Goal: Complete application form: Complete application form

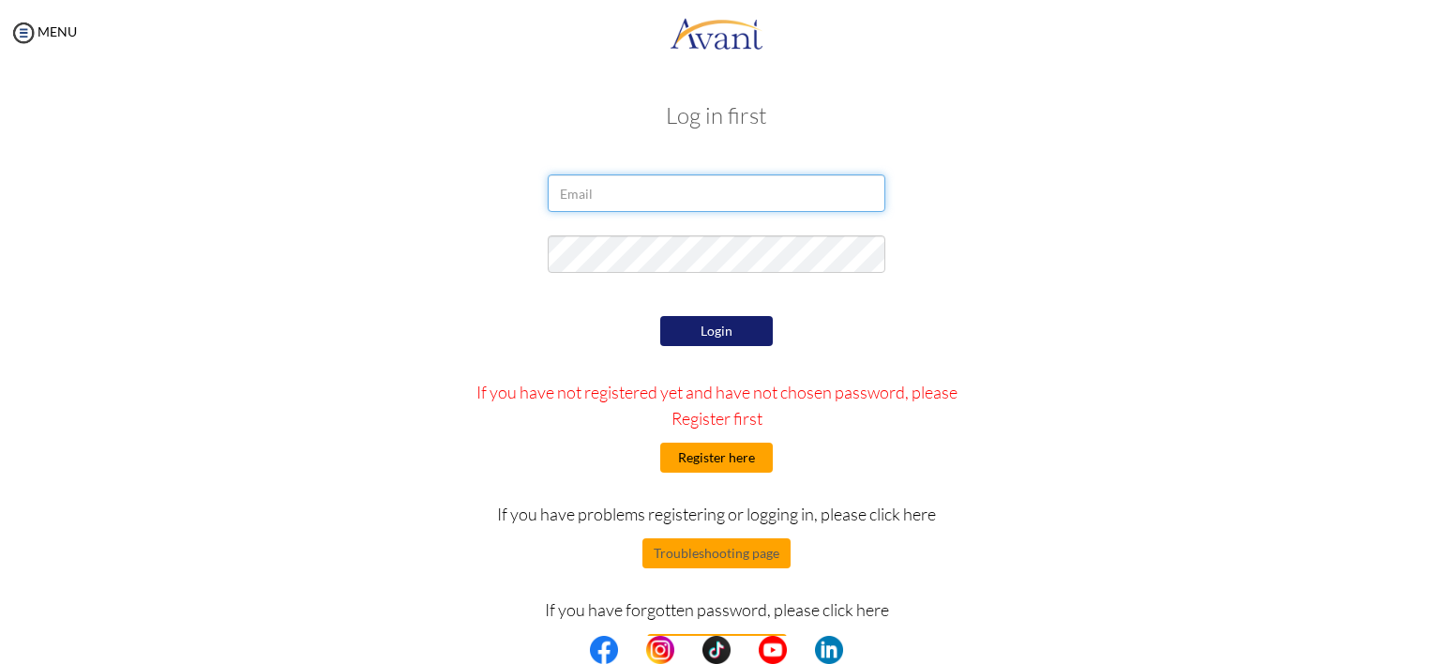
type input "[EMAIL_ADDRESS][DOMAIN_NAME]"
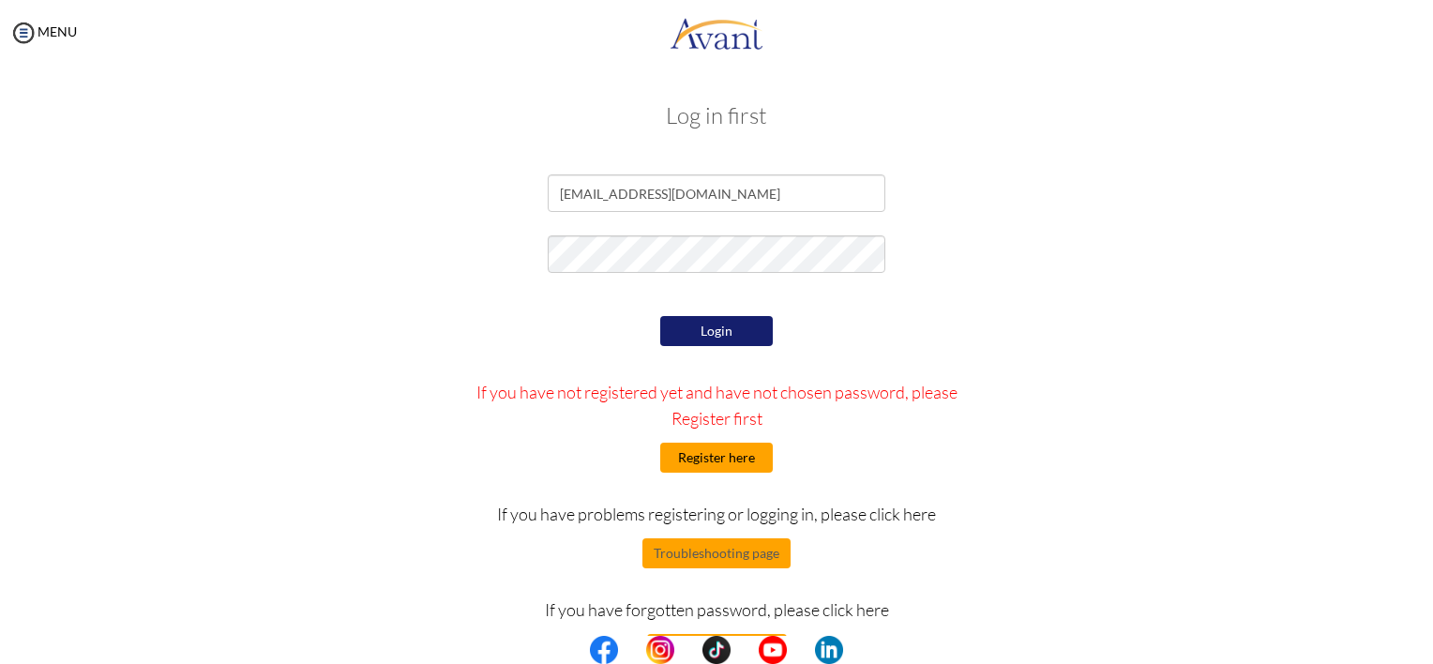
type input "[EMAIL_ADDRESS][DOMAIN_NAME]"
click at [740, 460] on button "Register here" at bounding box center [716, 458] width 113 height 30
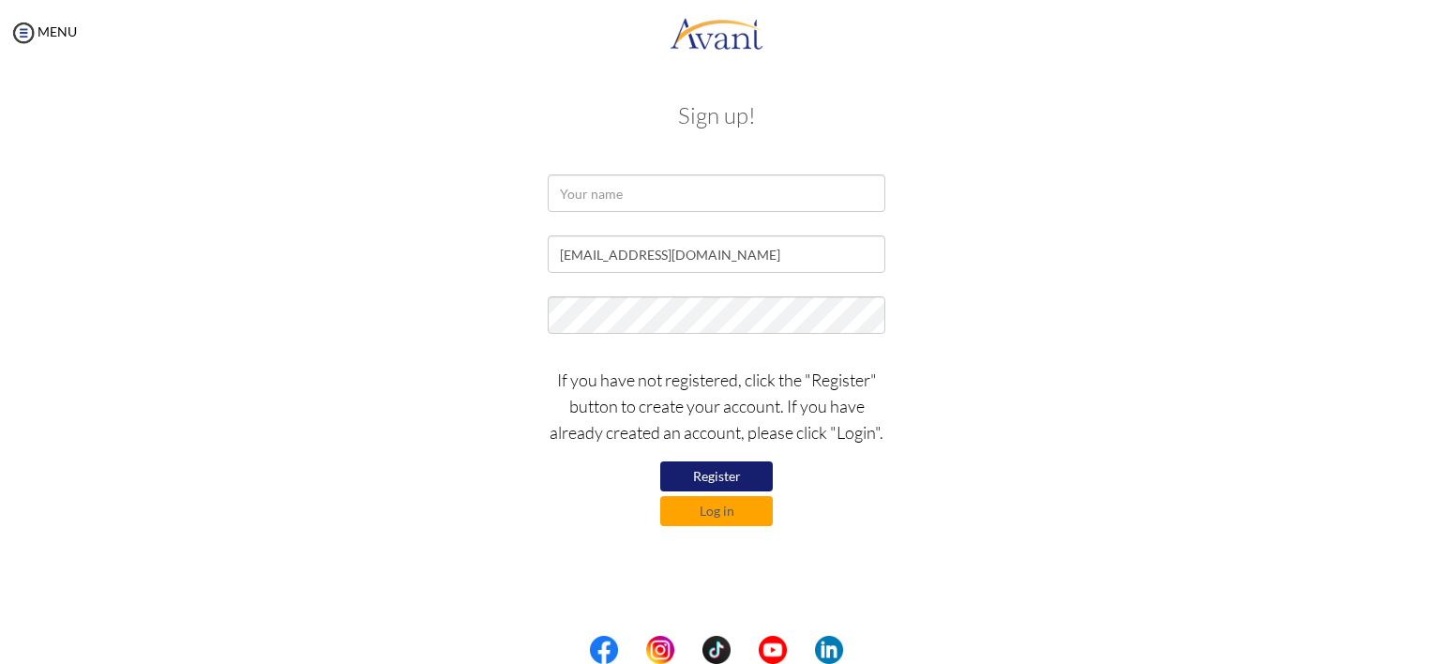
click at [736, 475] on button "Register" at bounding box center [716, 476] width 113 height 30
click at [723, 507] on button "Log in" at bounding box center [716, 511] width 113 height 30
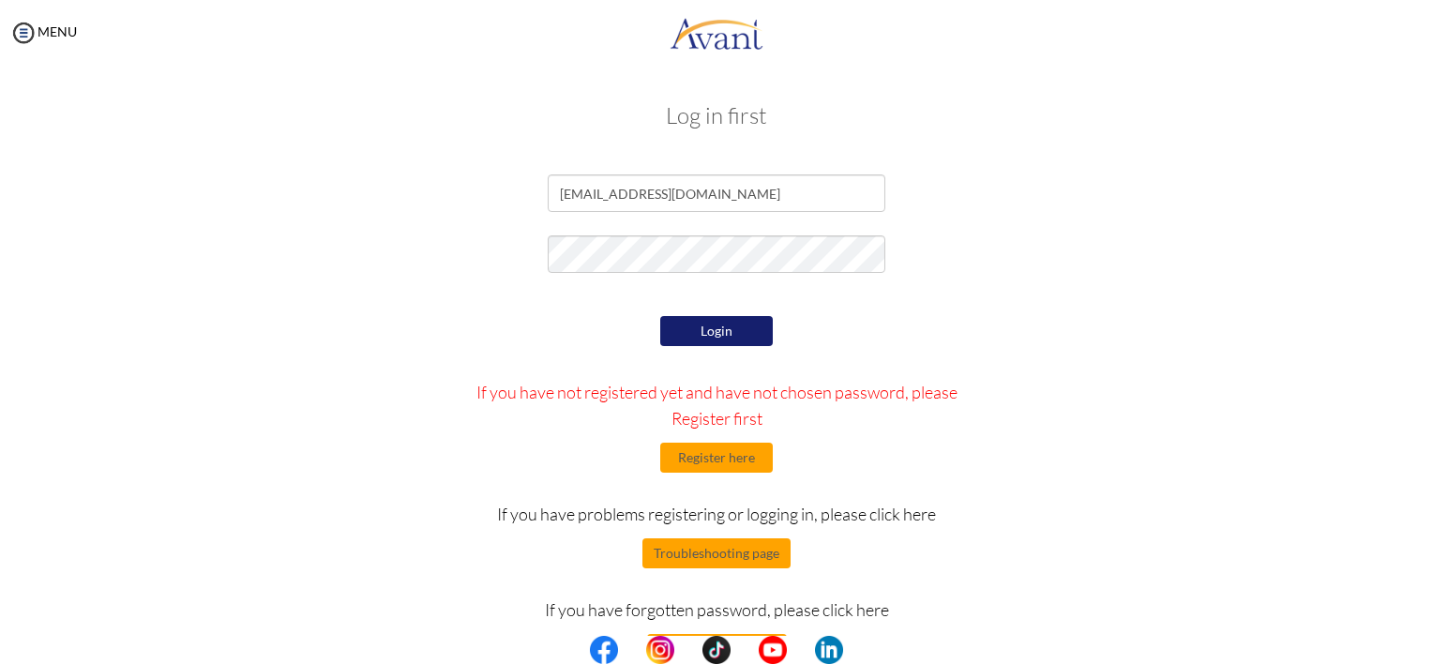
click at [714, 338] on button "Login" at bounding box center [716, 331] width 113 height 30
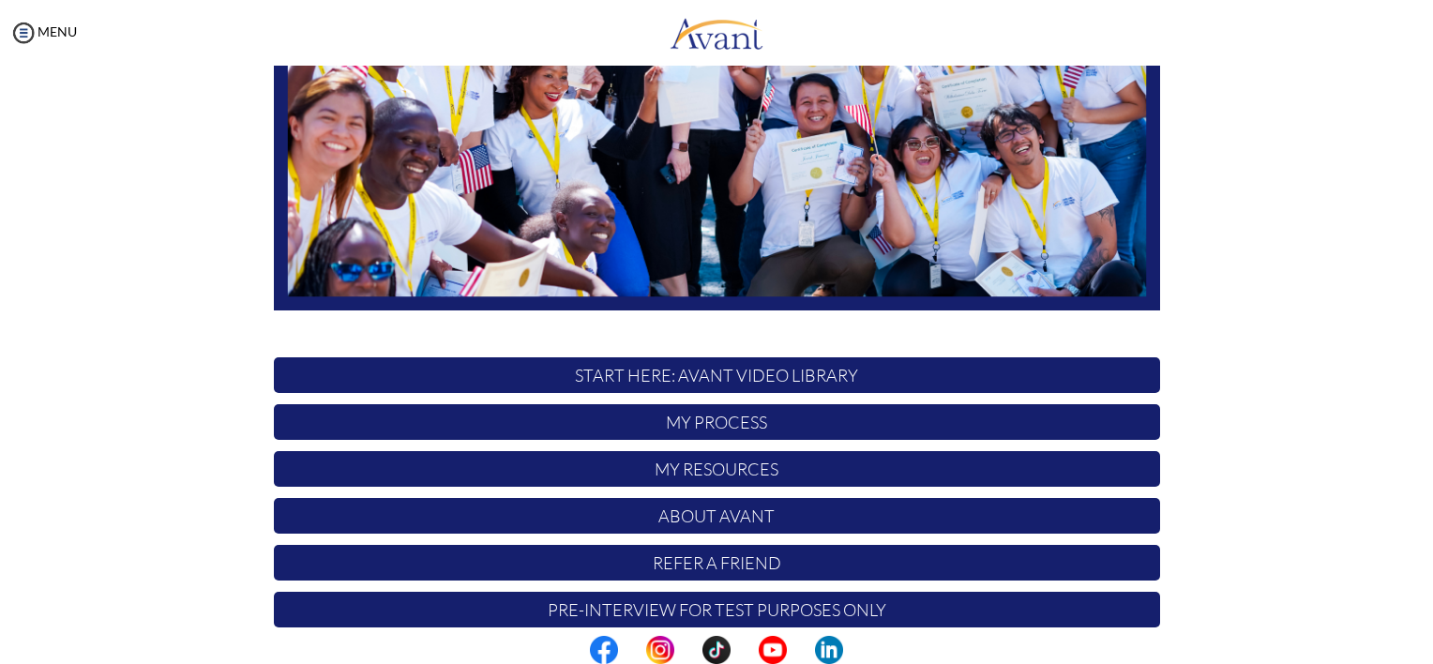
scroll to position [377, 0]
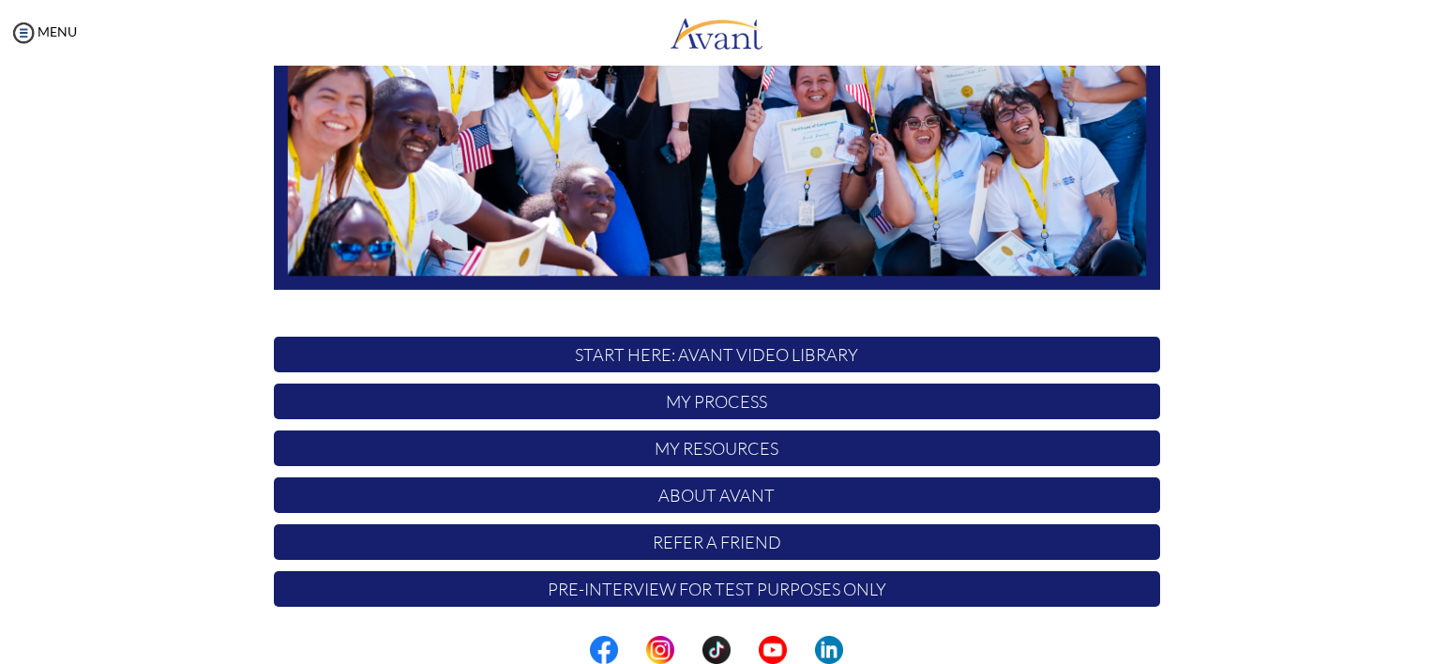
click at [769, 590] on p "Pre-Interview for test purposes only" at bounding box center [717, 589] width 886 height 36
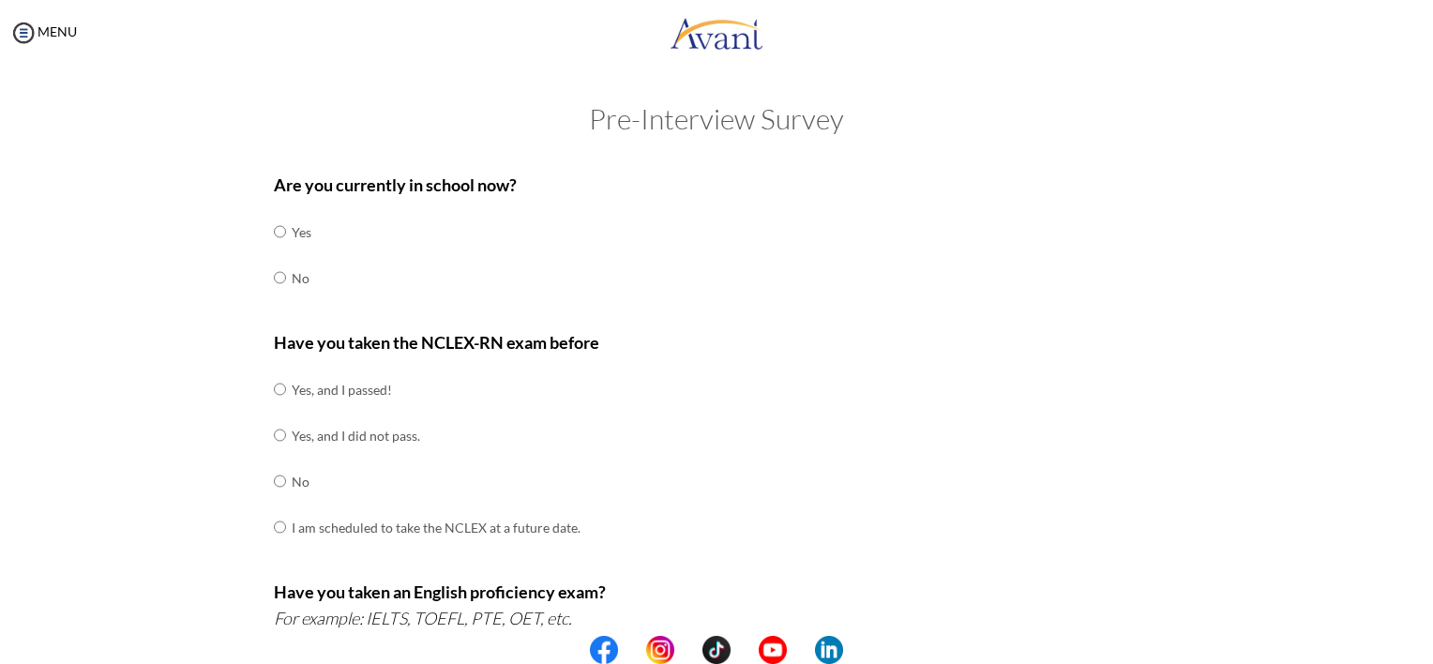
click at [286, 232] on td at bounding box center [289, 232] width 6 height 46
click at [276, 230] on input "radio" at bounding box center [280, 232] width 12 height 38
radio input "true"
click at [274, 393] on input "radio" at bounding box center [280, 390] width 12 height 38
radio input "true"
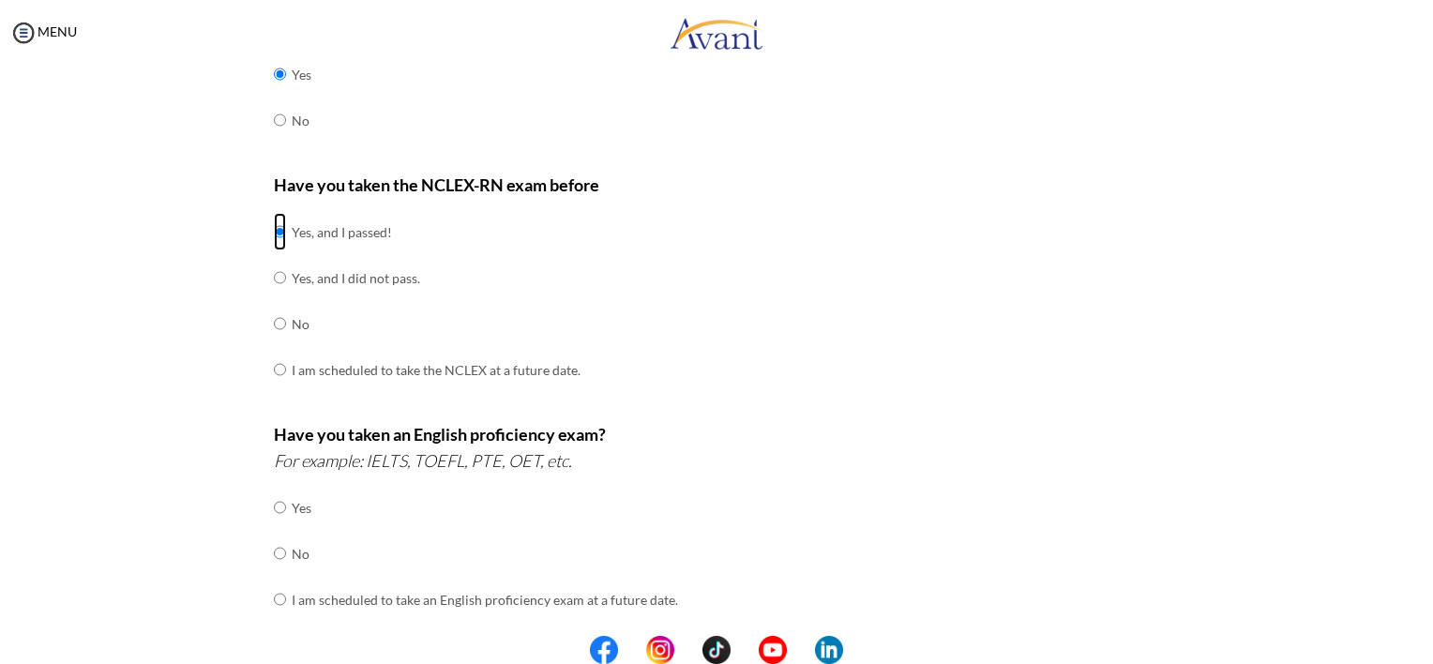
scroll to position [169, 0]
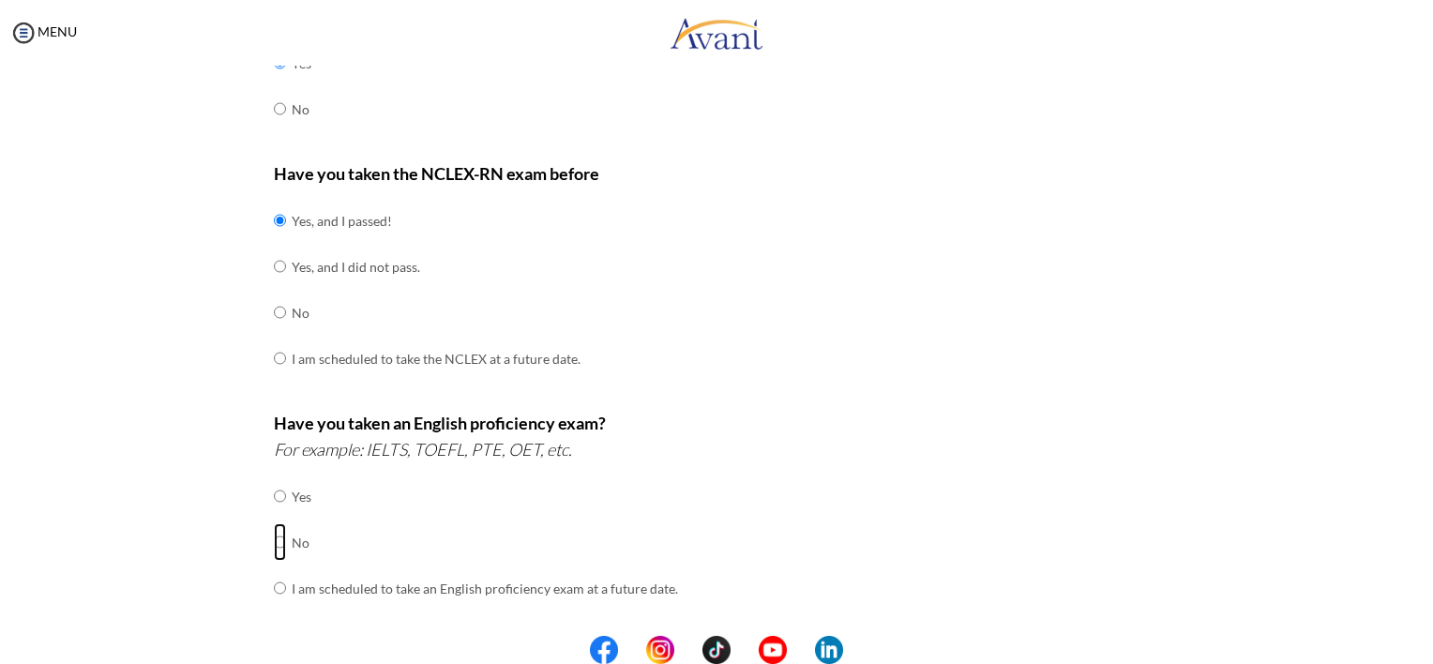
click at [274, 542] on input "radio" at bounding box center [280, 542] width 12 height 38
radio input "true"
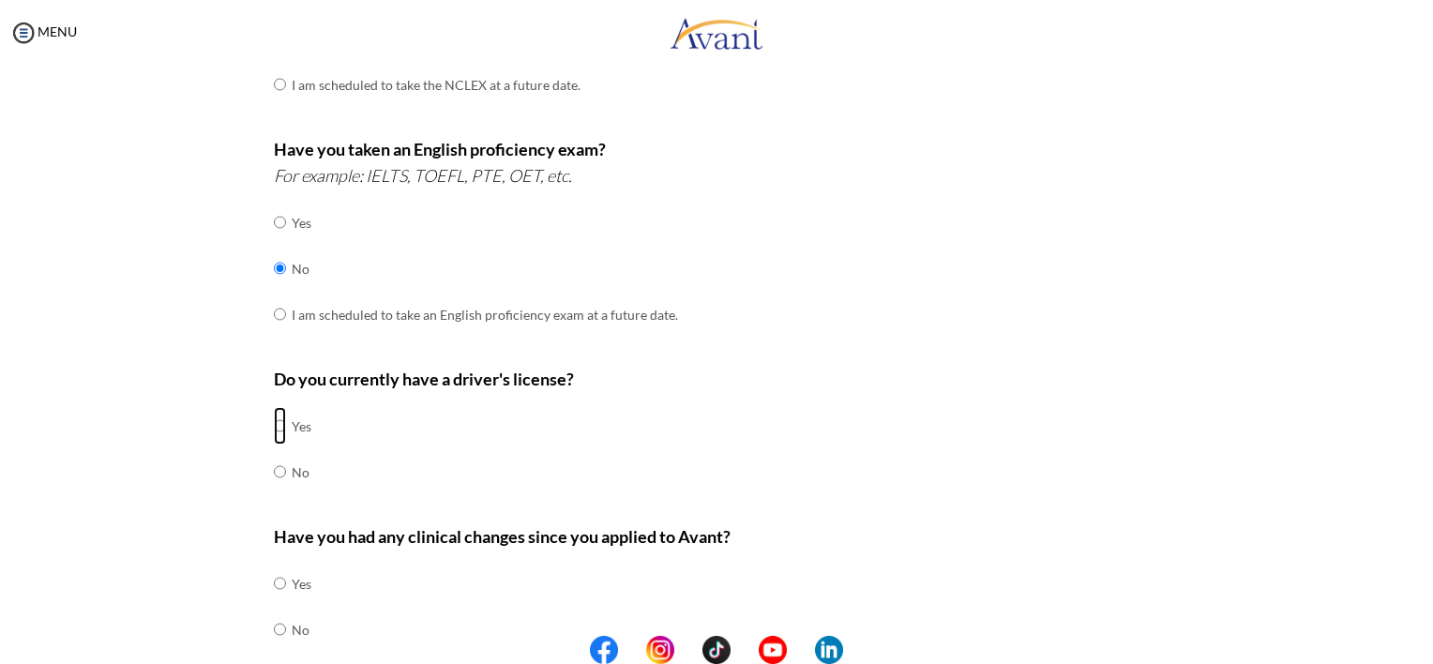
click at [274, 424] on input "radio" at bounding box center [280, 426] width 12 height 38
radio input "true"
click at [274, 623] on input "radio" at bounding box center [280, 630] width 12 height 38
radio input "true"
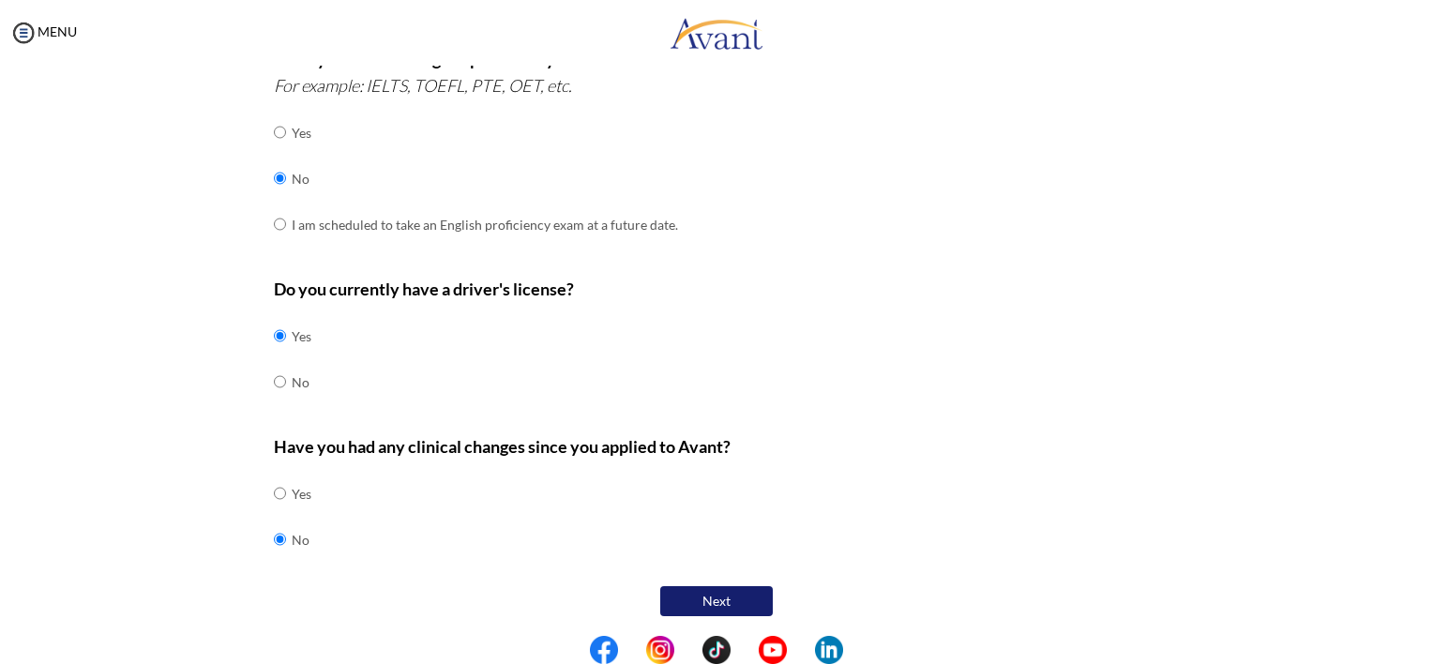
click at [713, 600] on button "Next" at bounding box center [716, 601] width 113 height 30
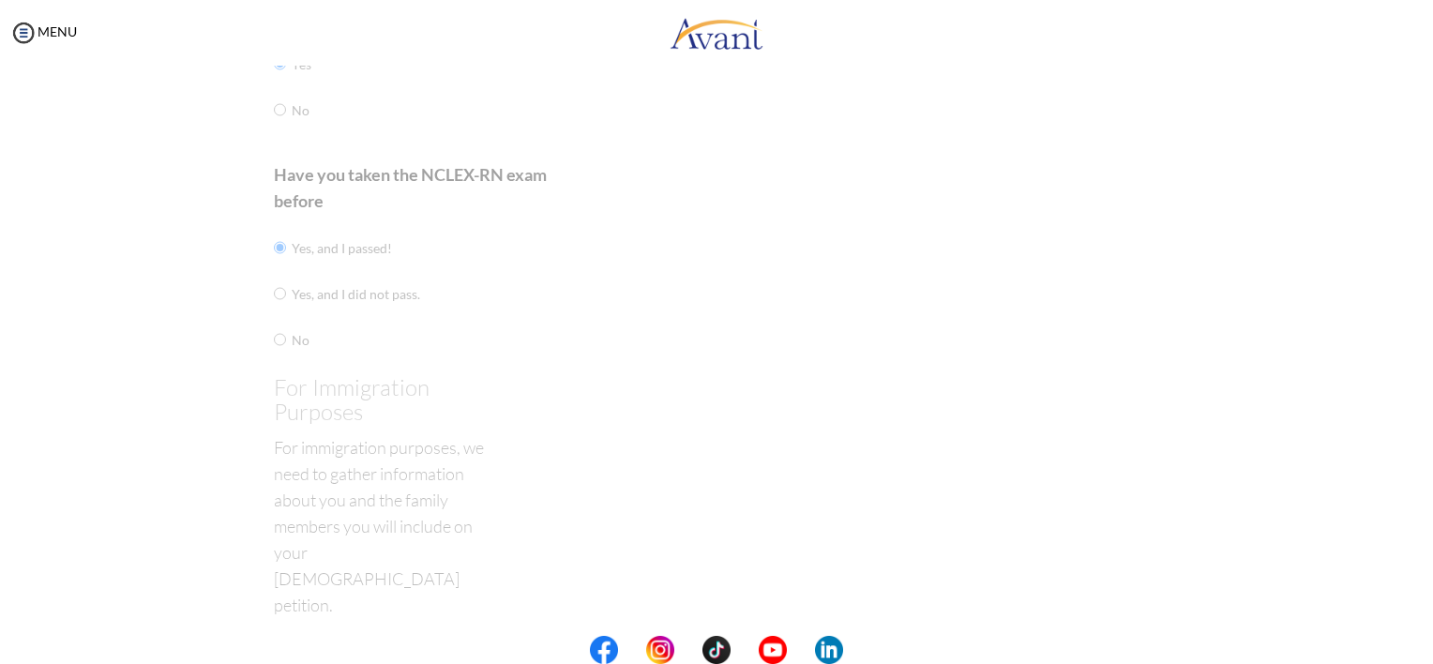
scroll to position [38, 0]
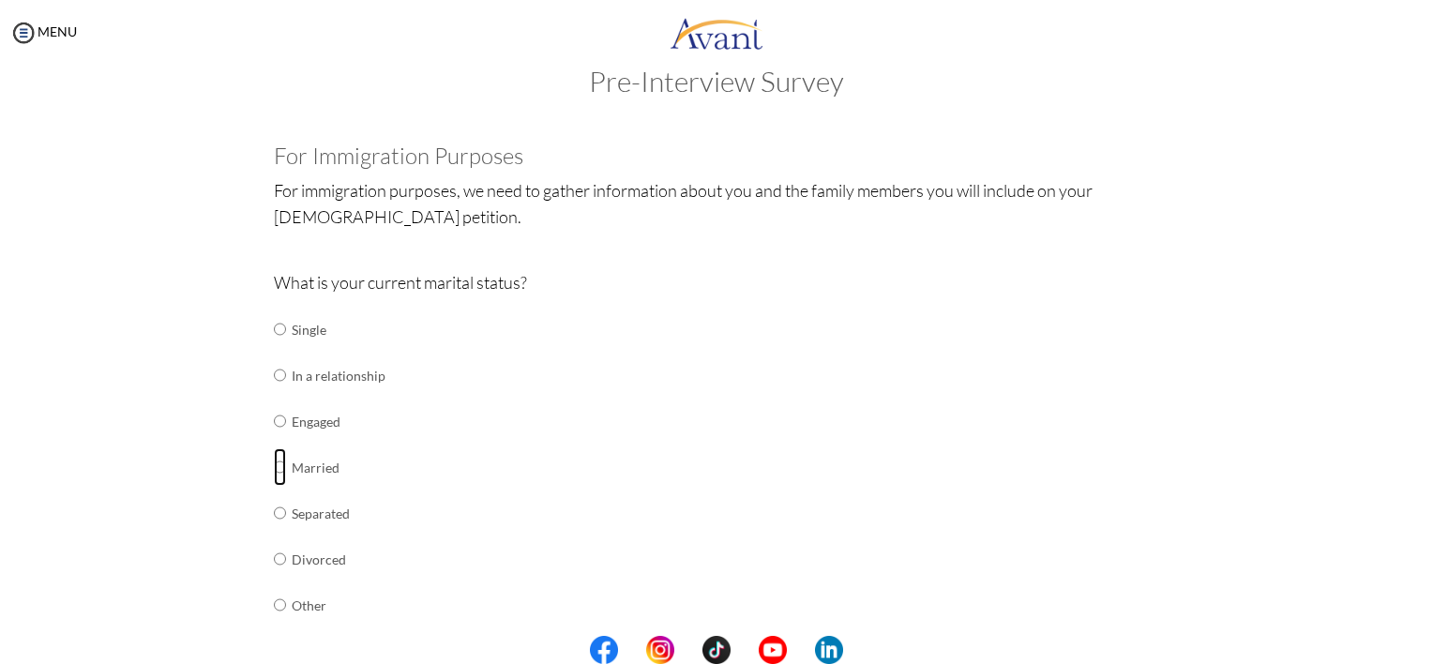
click at [274, 465] on input "radio" at bounding box center [280, 467] width 12 height 38
radio input "true"
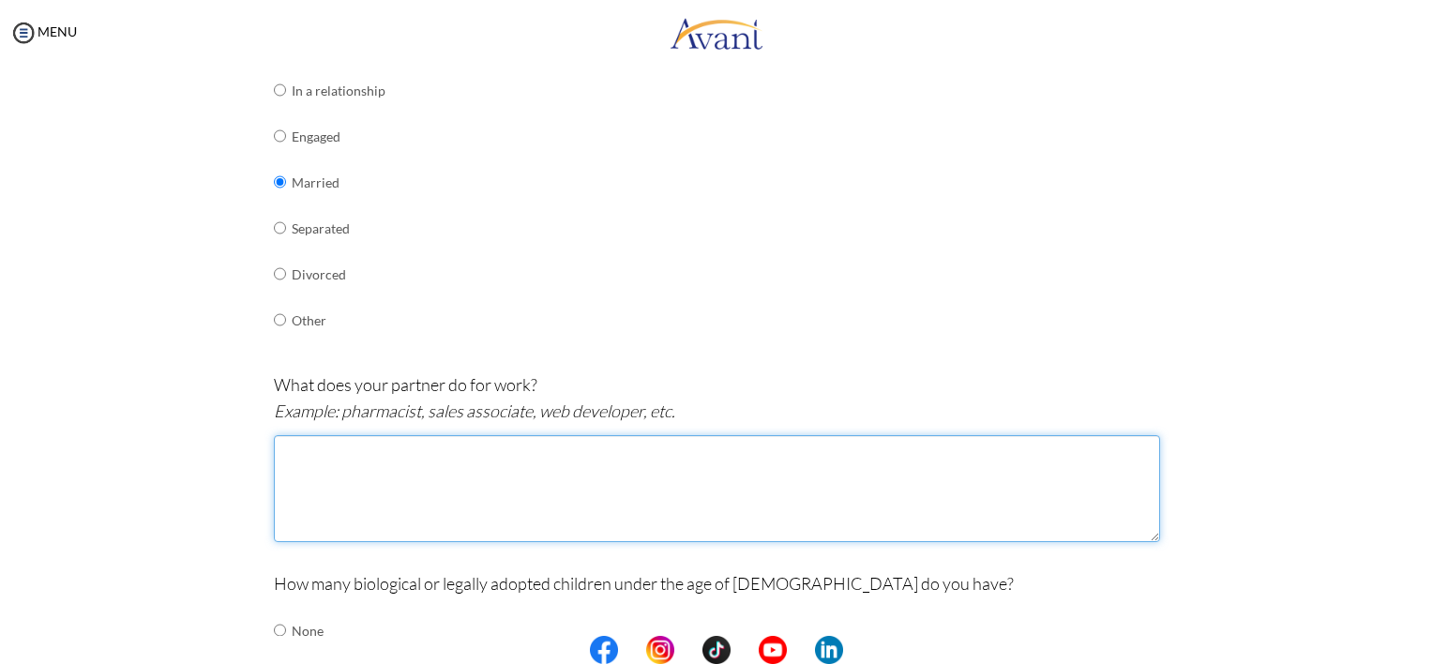
click at [383, 459] on textarea at bounding box center [717, 488] width 886 height 107
type textarea "D"
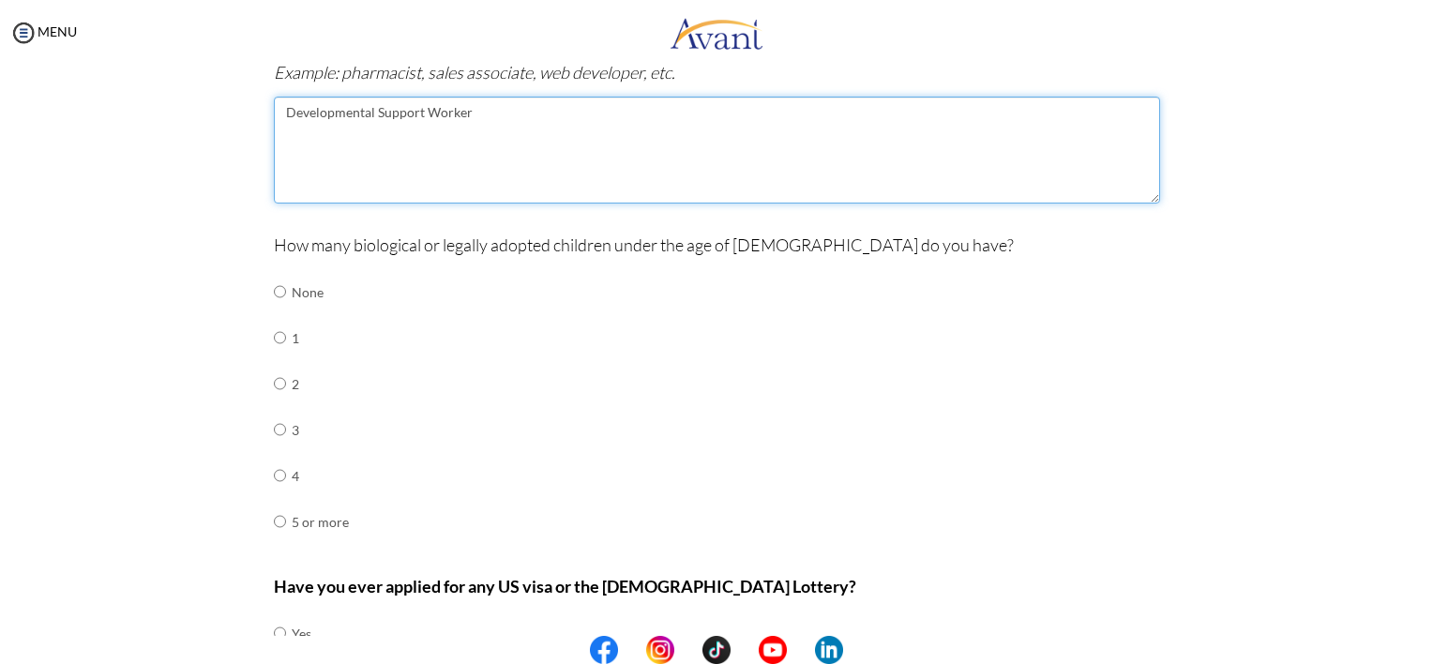
scroll to position [663, 0]
type textarea "Developmental Support Worker"
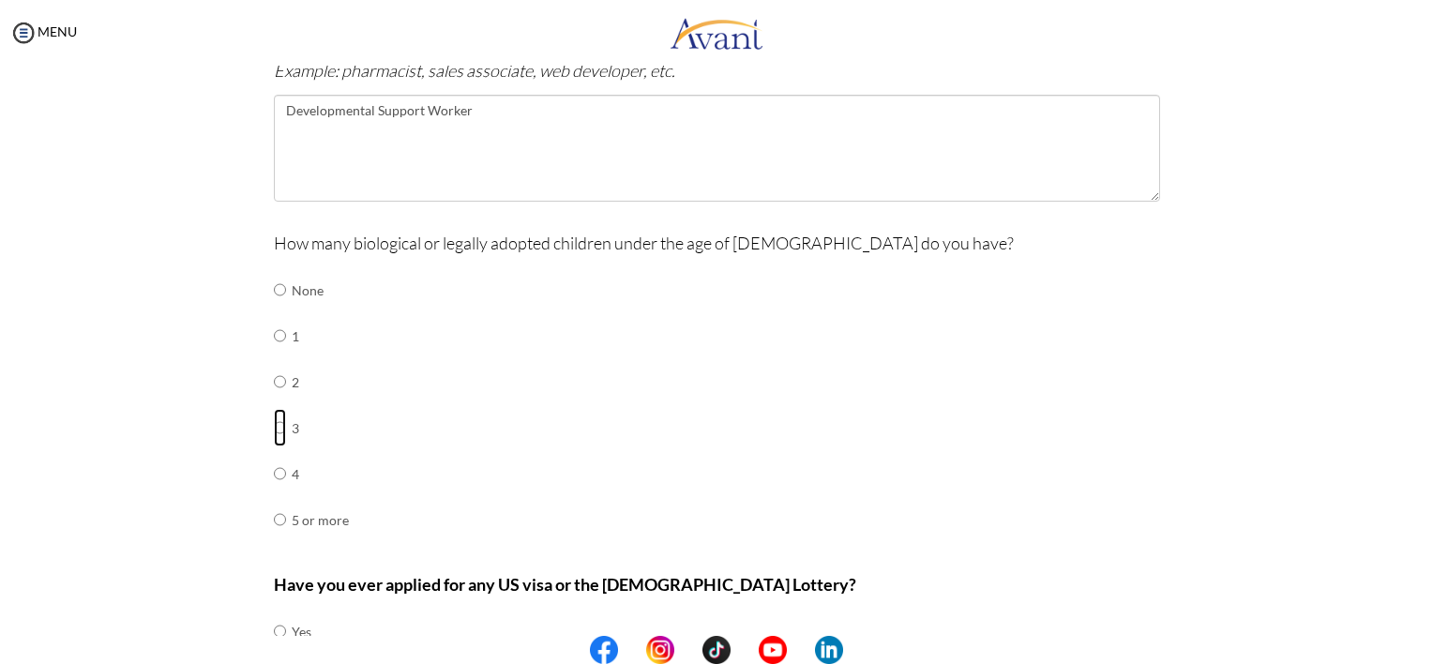
click at [274, 427] on input "radio" at bounding box center [280, 428] width 12 height 38
radio input "true"
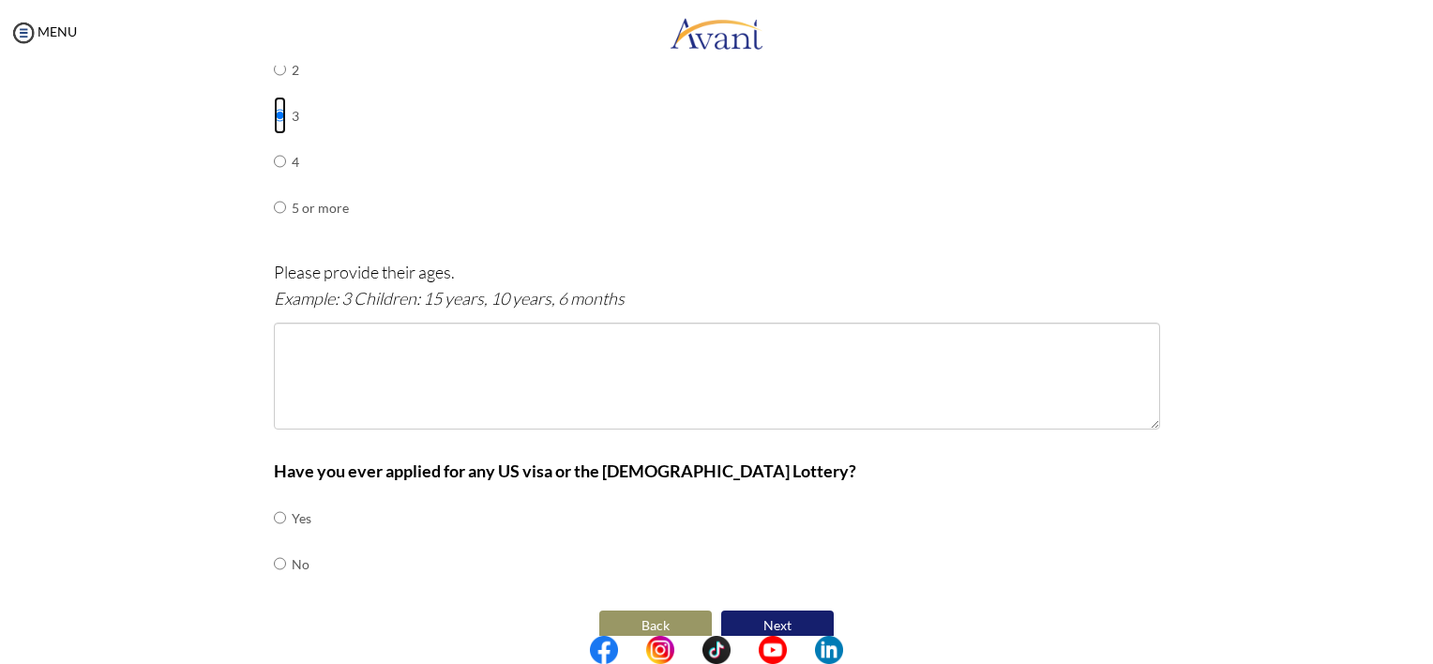
scroll to position [1000, 0]
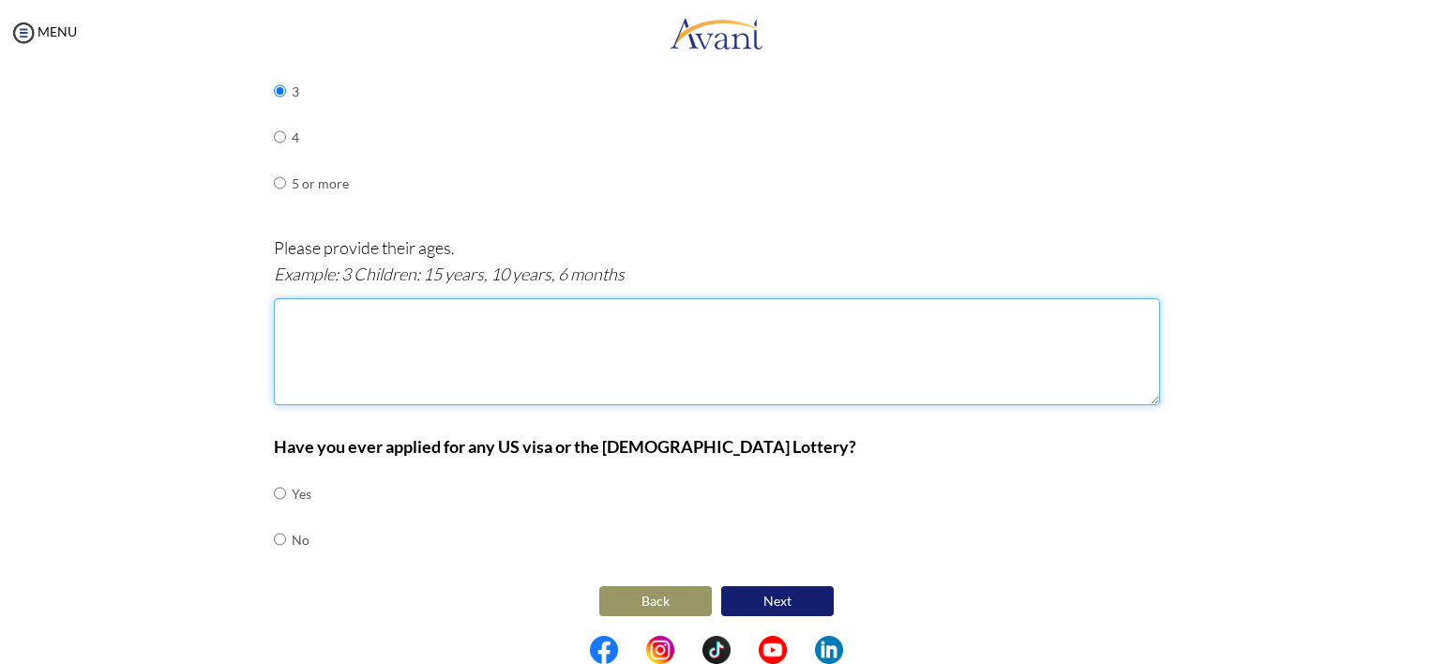
click at [447, 365] on textarea at bounding box center [717, 351] width 886 height 107
type textarea "Children Age [DEMOGRAPHIC_DATA],13,8"
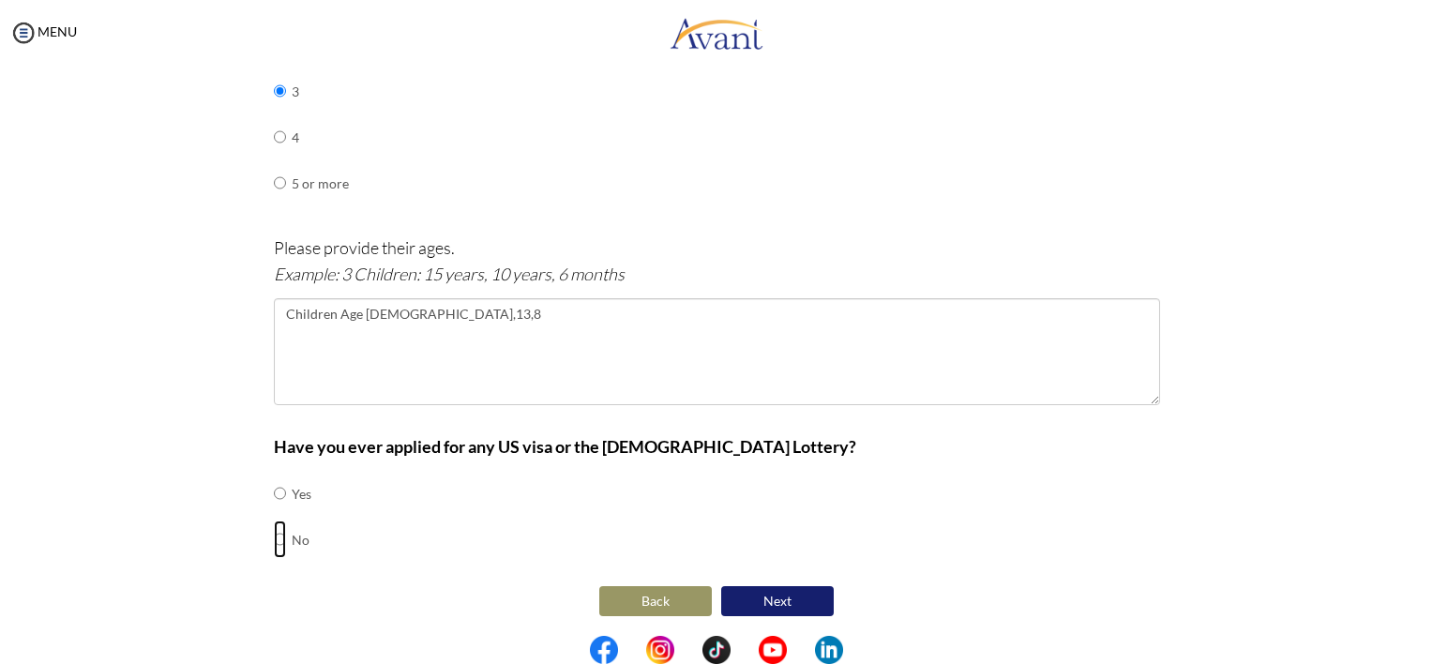
click at [274, 536] on input "radio" at bounding box center [280, 540] width 12 height 38
radio input "true"
click at [747, 598] on button "Next" at bounding box center [777, 601] width 113 height 30
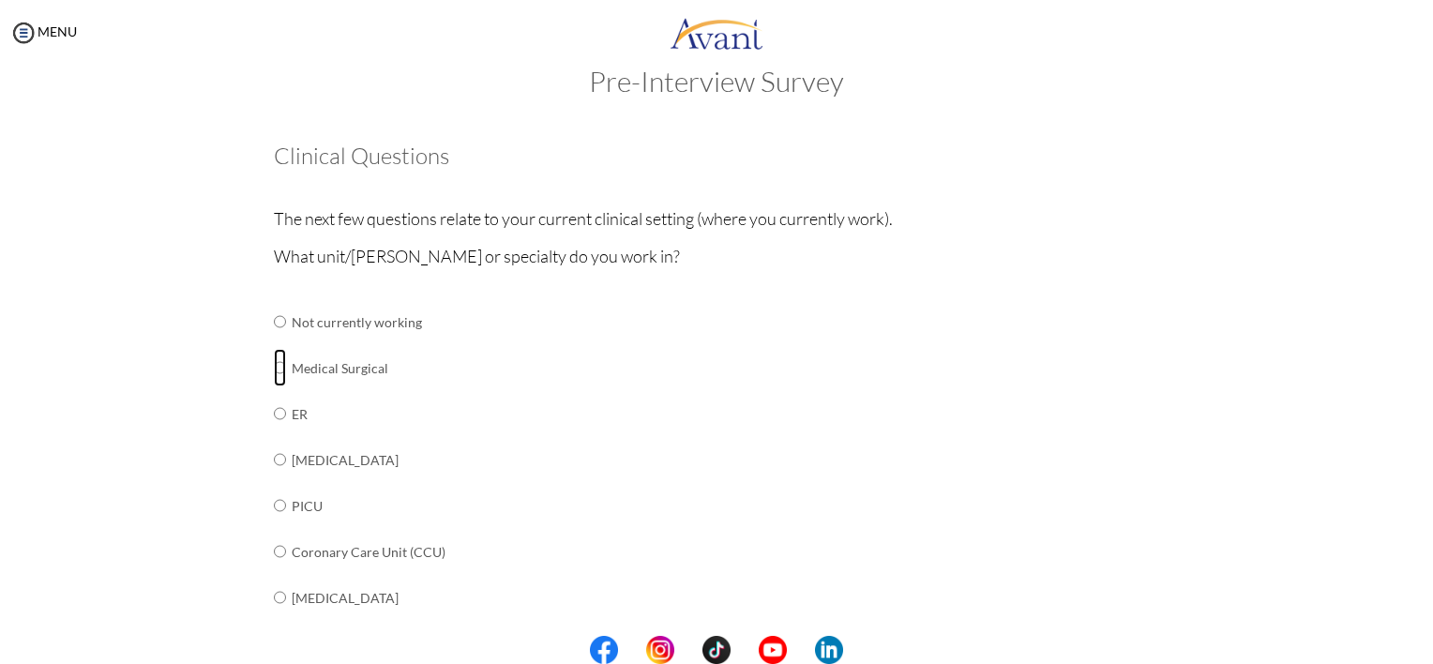
click at [275, 370] on input "radio" at bounding box center [280, 368] width 12 height 38
radio input "true"
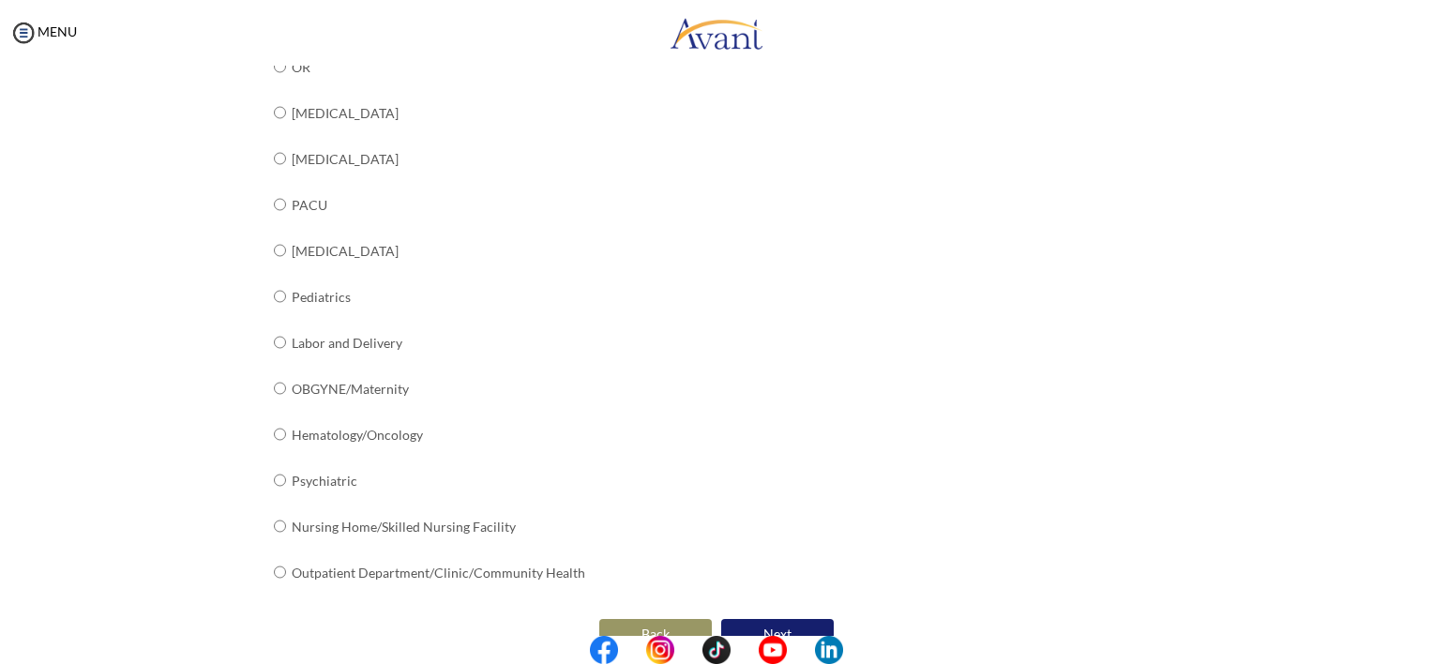
scroll to position [693, 0]
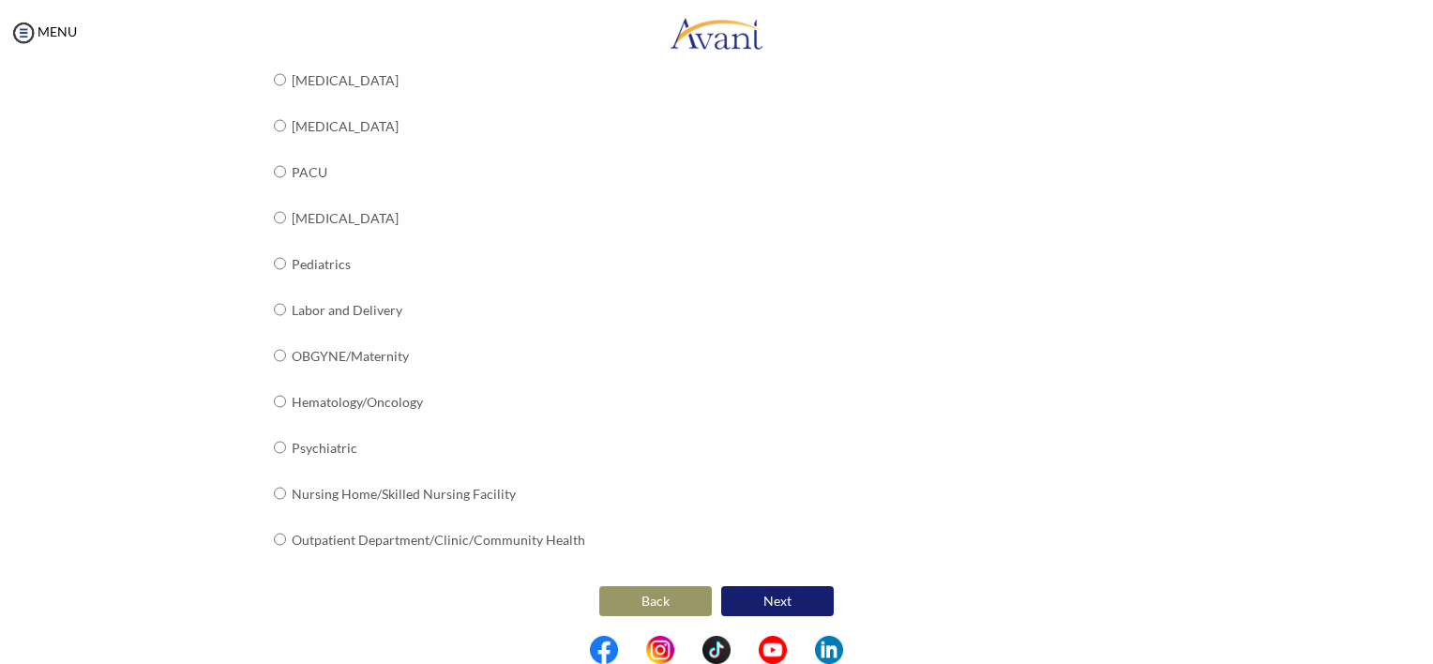
click at [760, 591] on button "Next" at bounding box center [777, 601] width 113 height 30
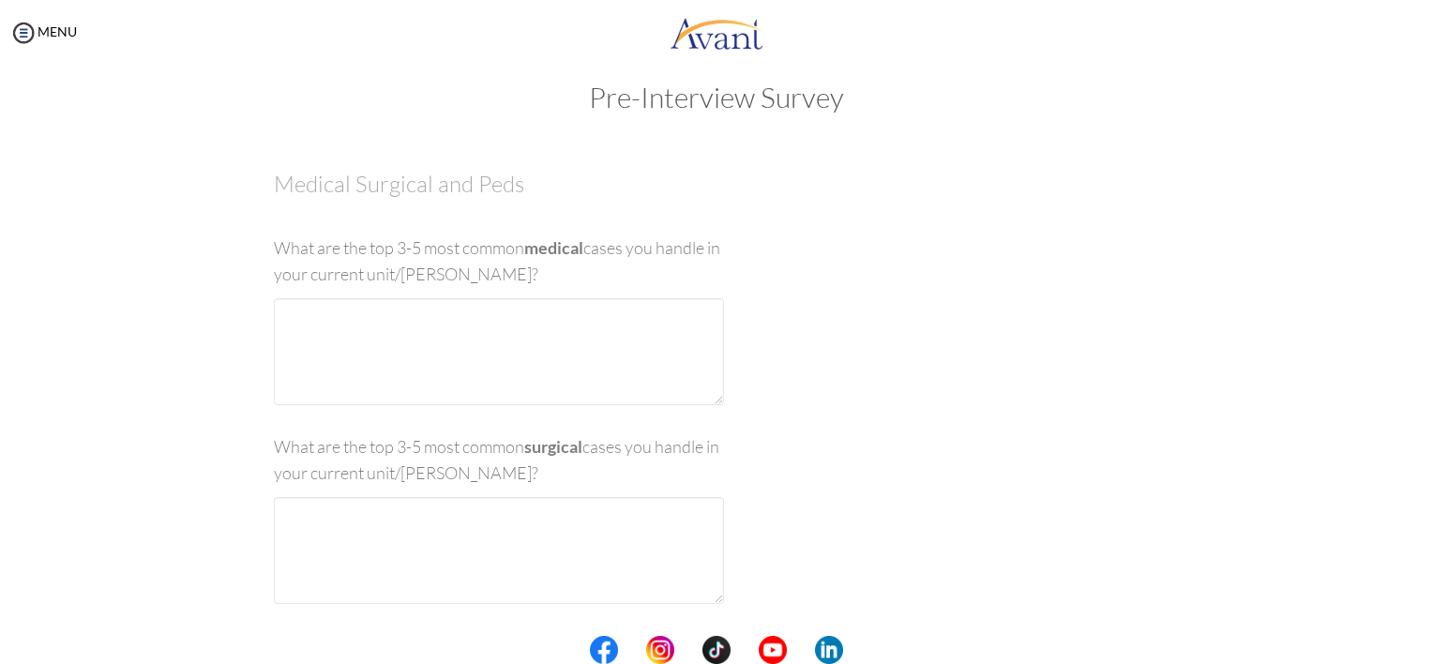
scroll to position [38, 0]
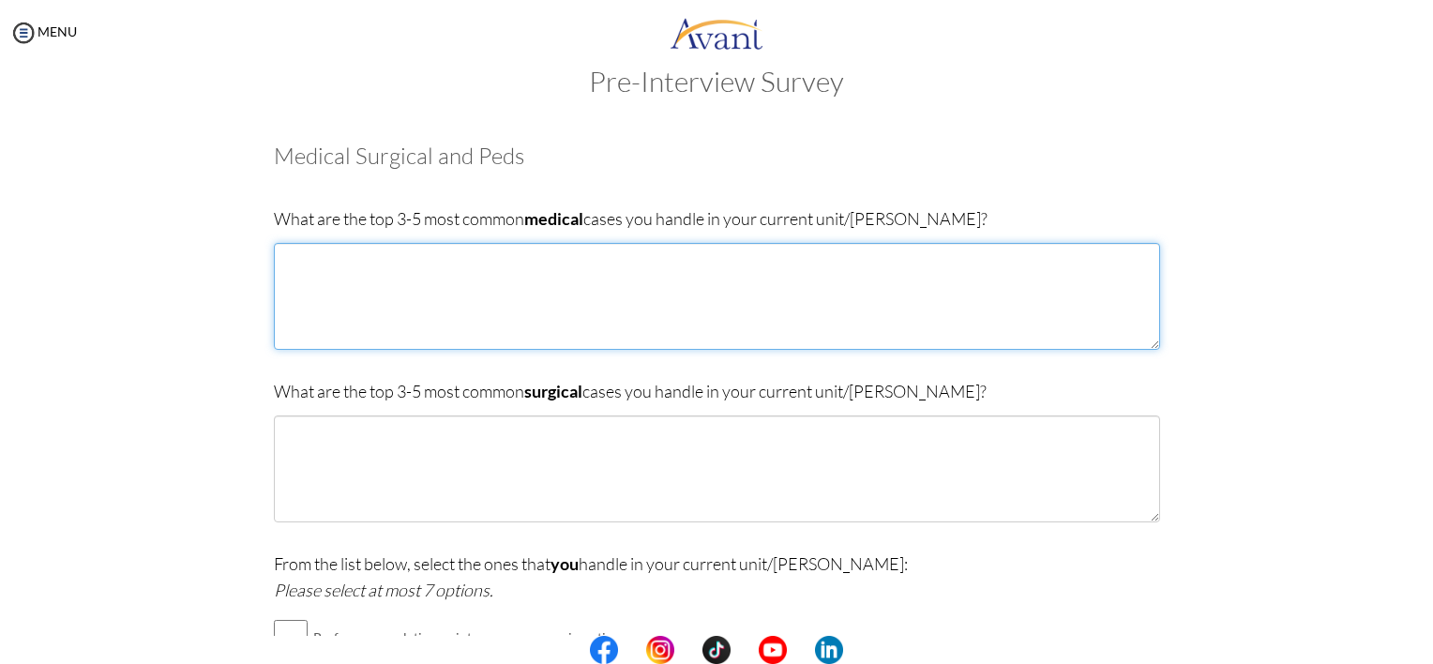
click at [408, 285] on textarea at bounding box center [717, 296] width 886 height 107
type textarea "M"
click at [506, 259] on textarea "CHF, GI, Orthopedic, Falls, [GEOGRAPHIC_DATA]," at bounding box center [717, 296] width 886 height 107
click at [522, 265] on textarea "CHF, GI, Orthopedic, Falls, [GEOGRAPHIC_DATA]," at bounding box center [717, 296] width 886 height 107
type textarea "CHF, GI, Orthopedic, Falls, [MEDICAL_DATA], [MEDICAL_DATA]. ETC"
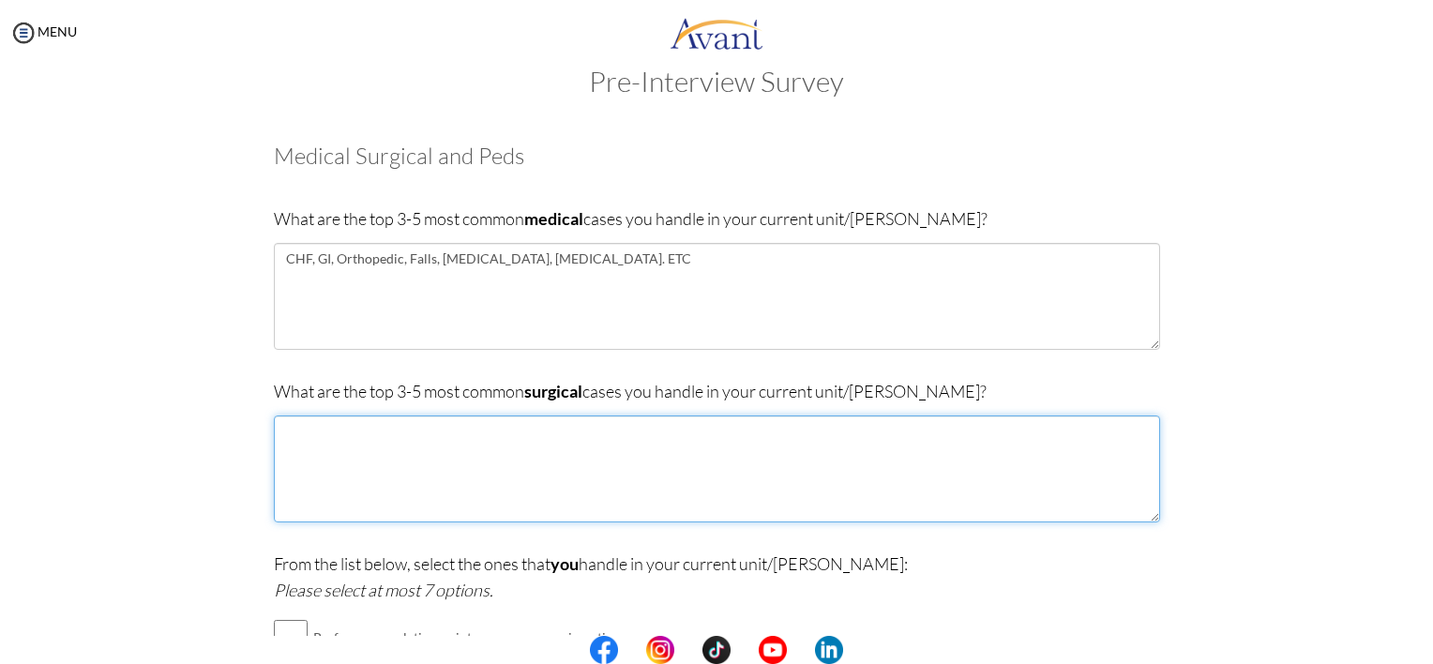
click at [470, 469] on textarea at bounding box center [717, 469] width 886 height 107
type textarea "Hip Surgery,"
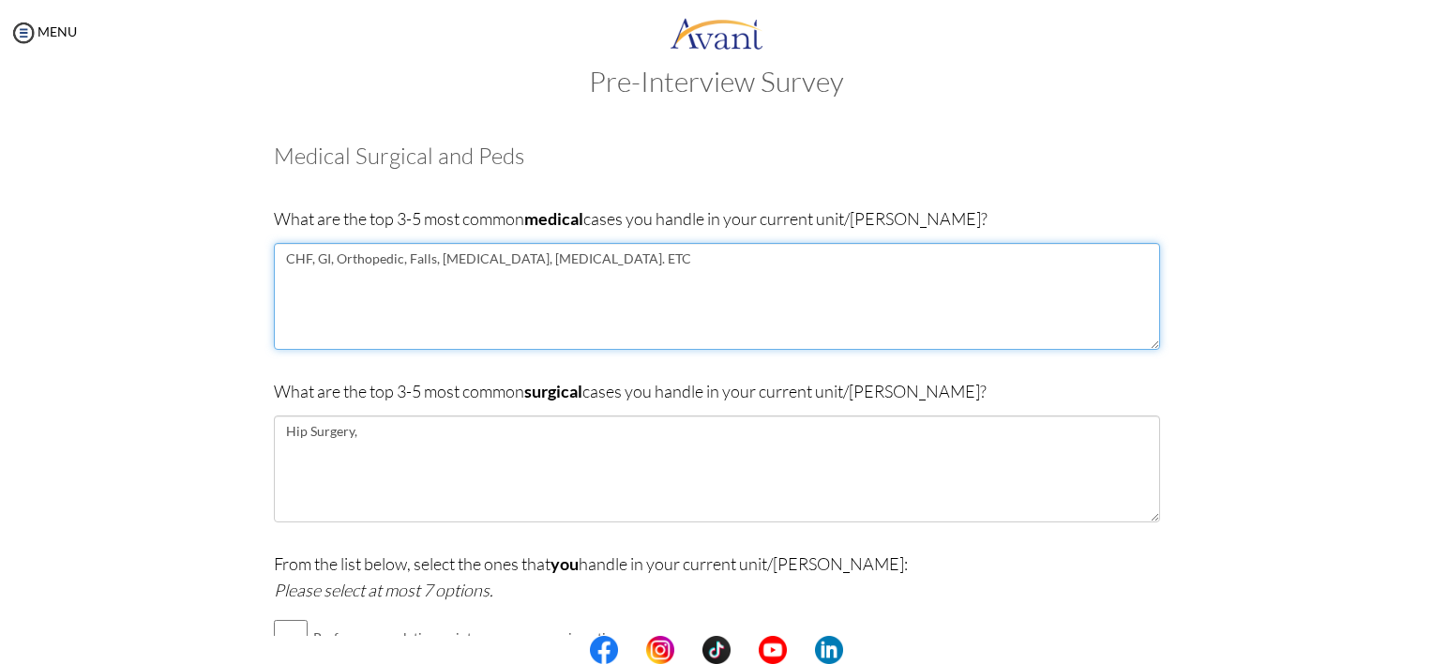
click at [321, 258] on textarea "CHF, GI, Orthopedic, Falls, [MEDICAL_DATA], [MEDICAL_DATA]. ETC" at bounding box center [717, 296] width 886 height 107
type textarea "CHF, [MEDICAL_DATA], Orthopedic, Falls, [MEDICAL_DATA], [MEDICAL_DATA]. ETC"
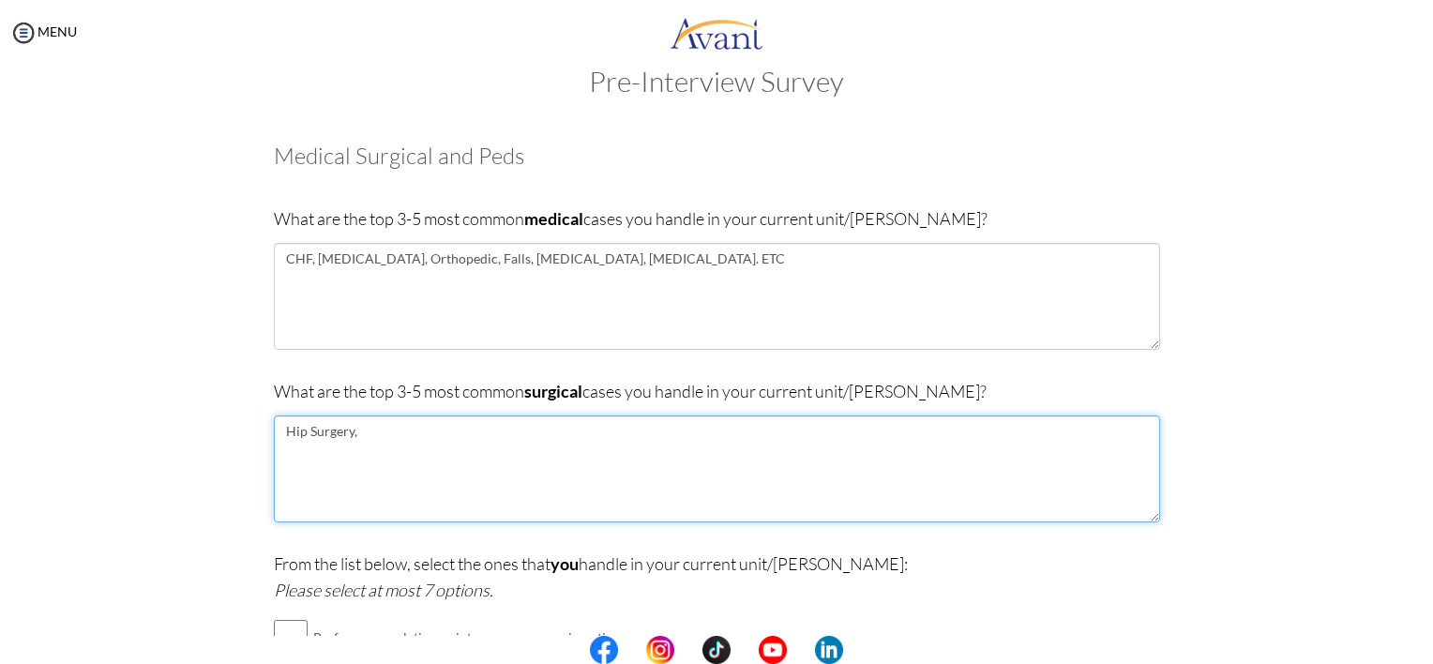
click at [439, 458] on textarea "Hip Surgery," at bounding box center [717, 469] width 886 height 107
click at [844, 483] on textarea "Hip Surgery, [MEDICAL_DATA], [MEDICAL_DATA], Coronary Aterey Disease" at bounding box center [717, 469] width 886 height 107
click at [884, 419] on textarea "Hip Surgery, [MEDICAL_DATA], [MEDICAL_DATA], Coronary Aterey Disease" at bounding box center [717, 469] width 886 height 107
drag, startPoint x: 588, startPoint y: 453, endPoint x: 675, endPoint y: 438, distance: 88.5
click at [675, 438] on textarea "Hip Surgery, [MEDICAL_DATA], [MEDICAL_DATA], Coronary Aterey Disease" at bounding box center [717, 469] width 886 height 107
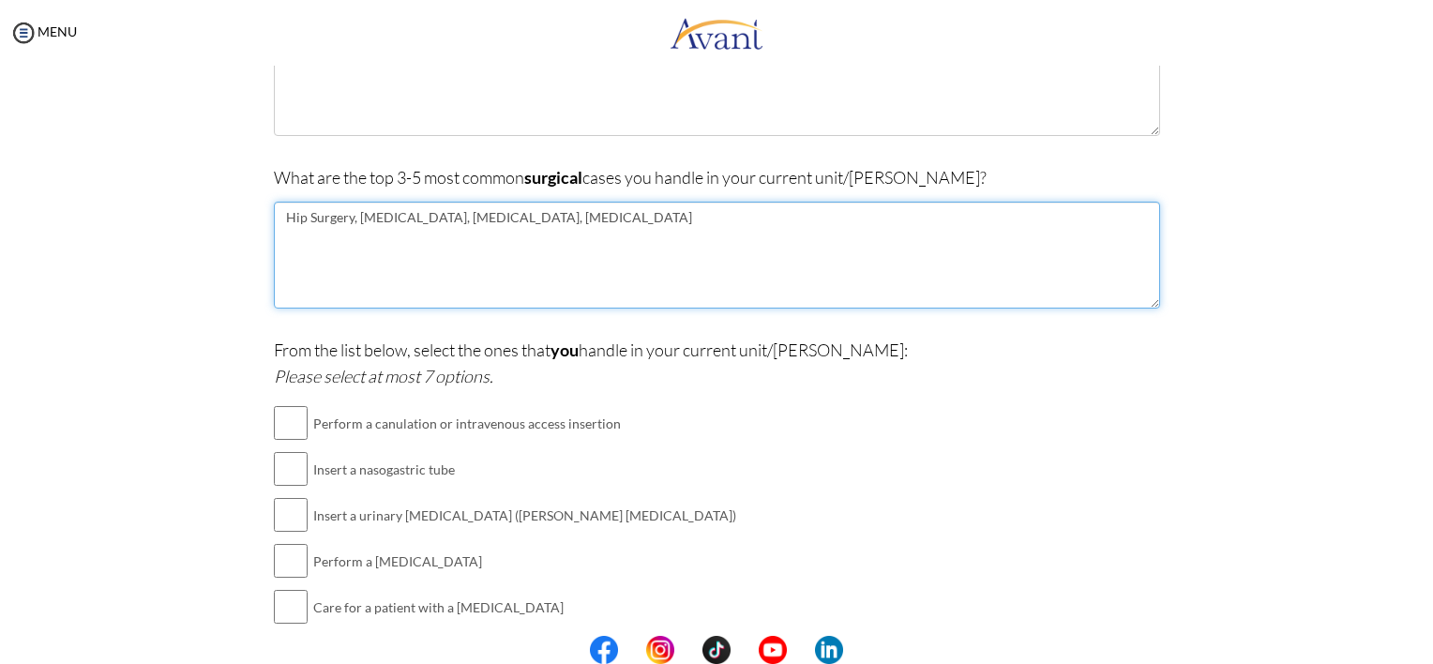
scroll to position [274, 0]
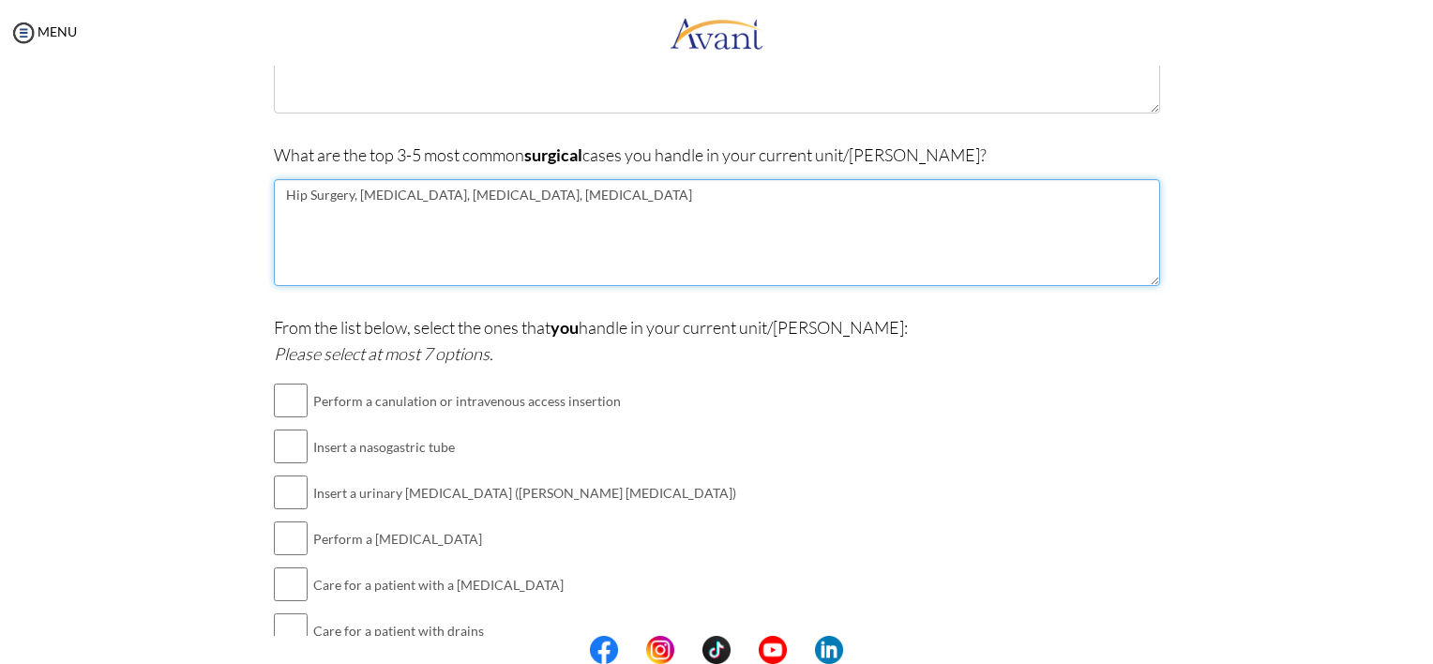
type textarea "Hip Surgery, [MEDICAL_DATA], [MEDICAL_DATA], [MEDICAL_DATA]"
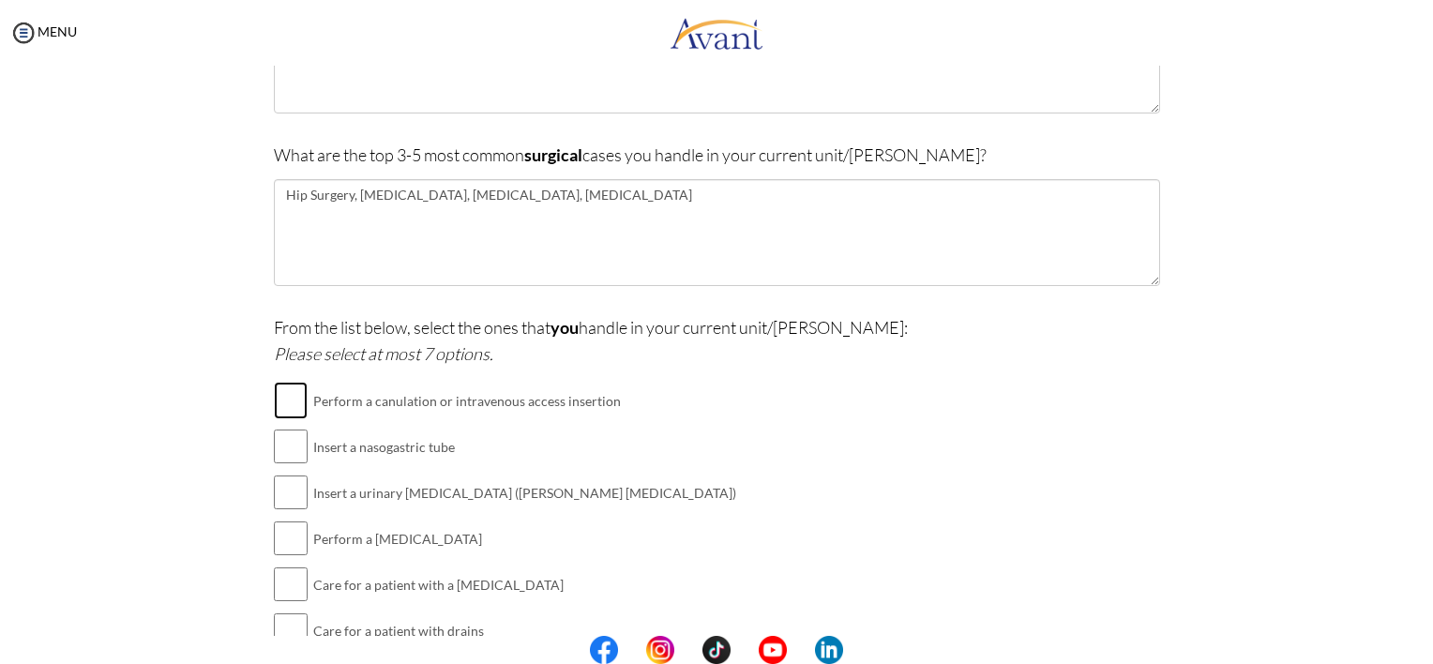
click at [291, 409] on input "checkbox" at bounding box center [291, 401] width 34 height 38
checkbox input "true"
click at [292, 439] on input "checkbox" at bounding box center [291, 447] width 34 height 38
checkbox input "true"
click at [286, 492] on input "checkbox" at bounding box center [291, 493] width 34 height 38
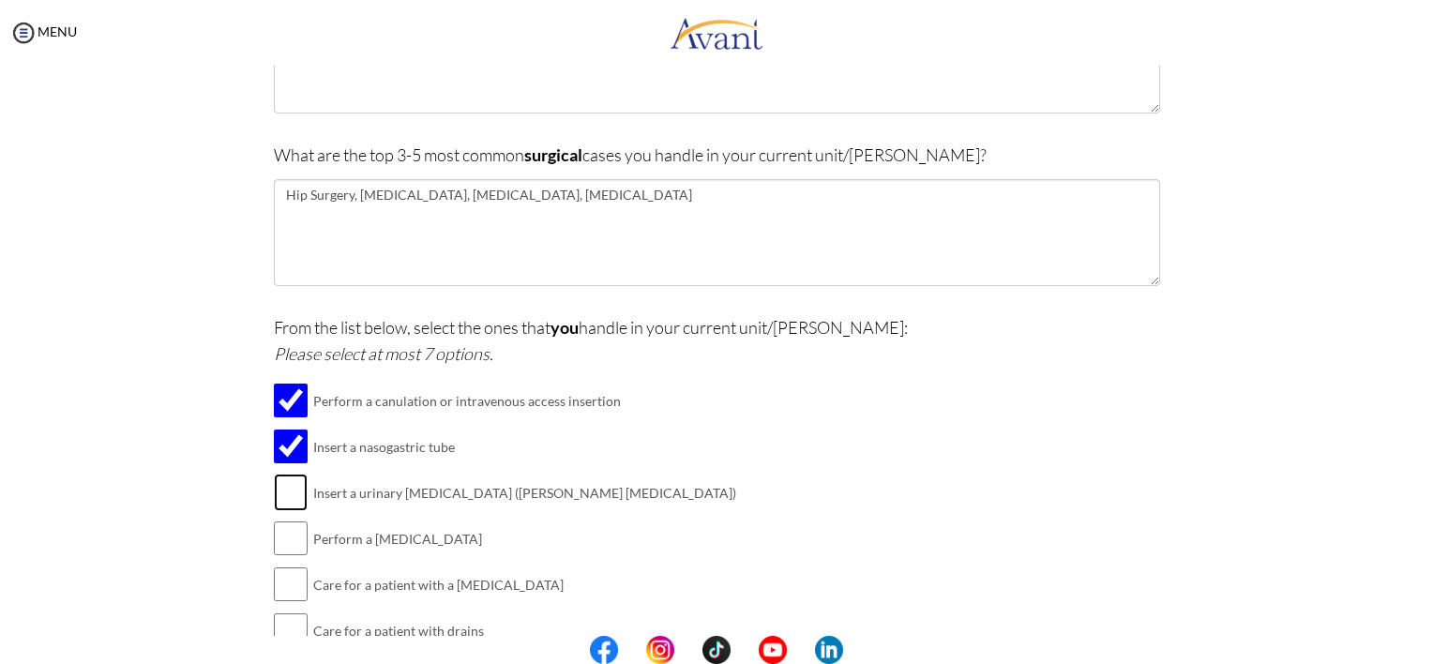
checkbox input "true"
click at [286, 540] on input "checkbox" at bounding box center [291, 539] width 34 height 38
checkbox input "true"
click at [283, 580] on input "checkbox" at bounding box center [291, 585] width 34 height 38
checkbox input "true"
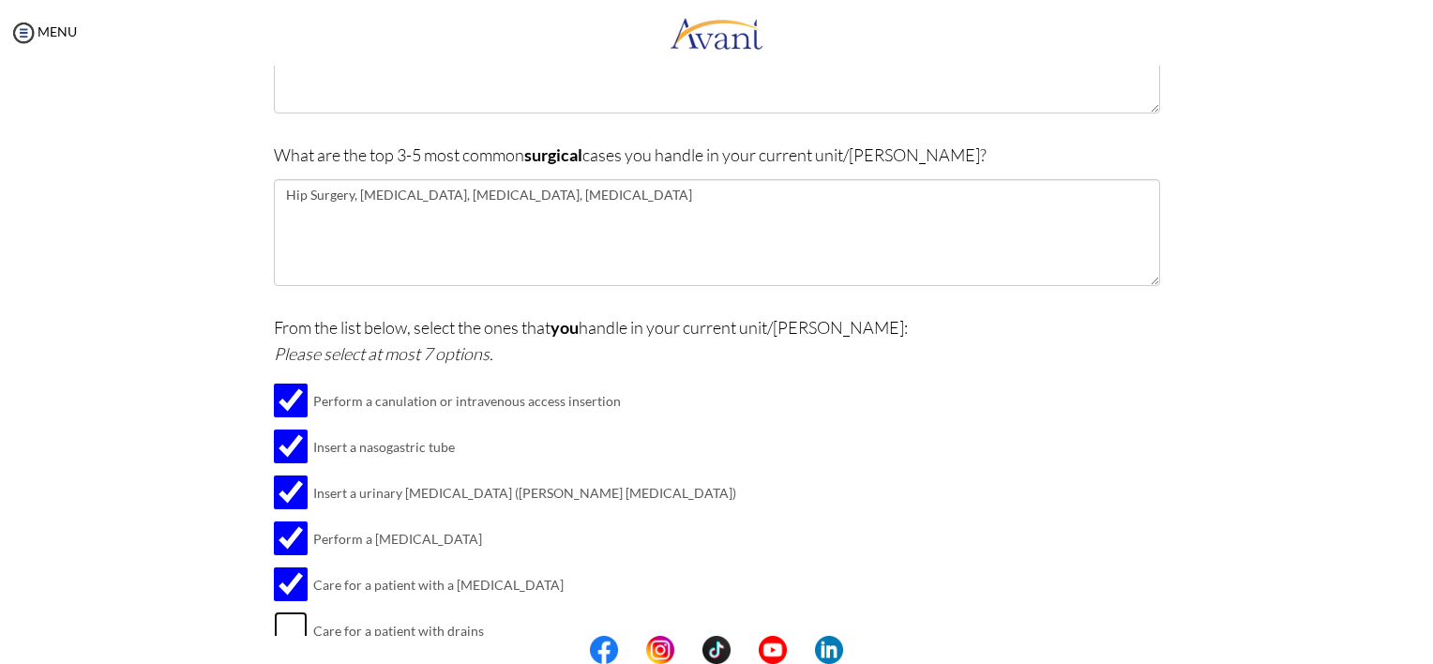
click at [291, 623] on input "checkbox" at bounding box center [291, 631] width 34 height 38
checkbox input "true"
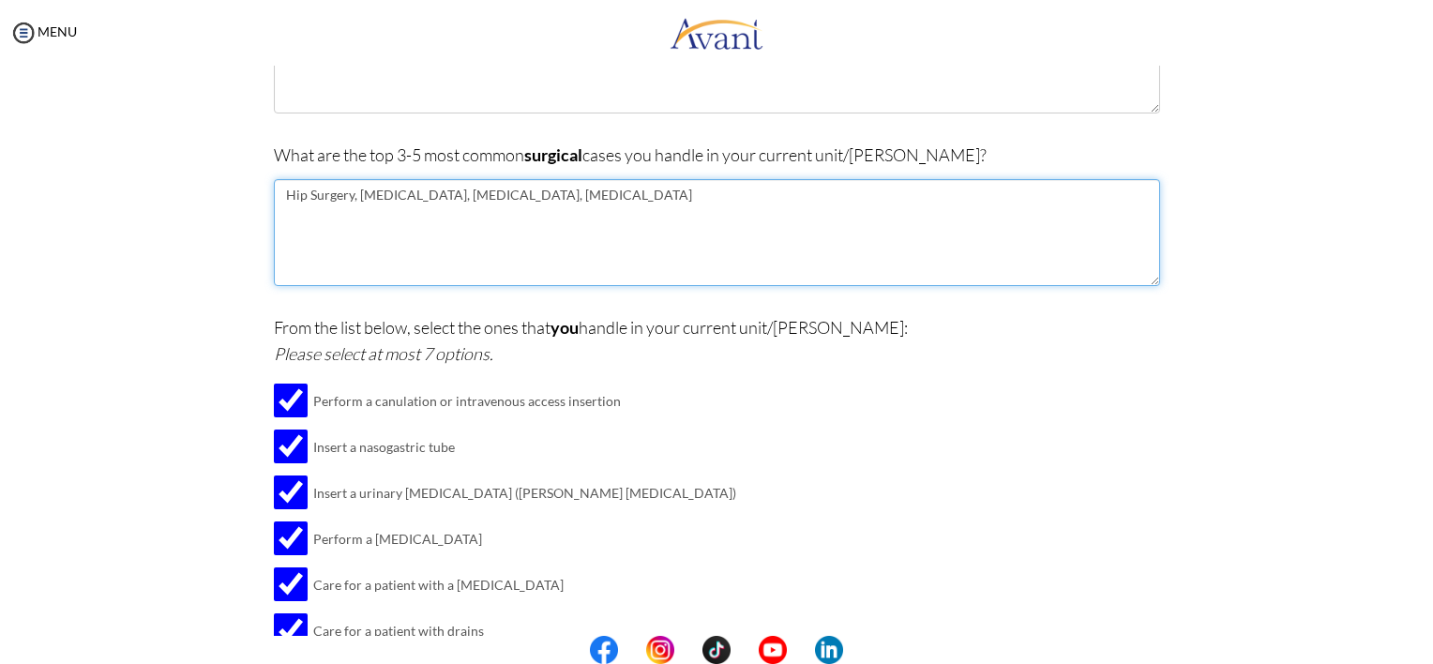
scroll to position [0, 0]
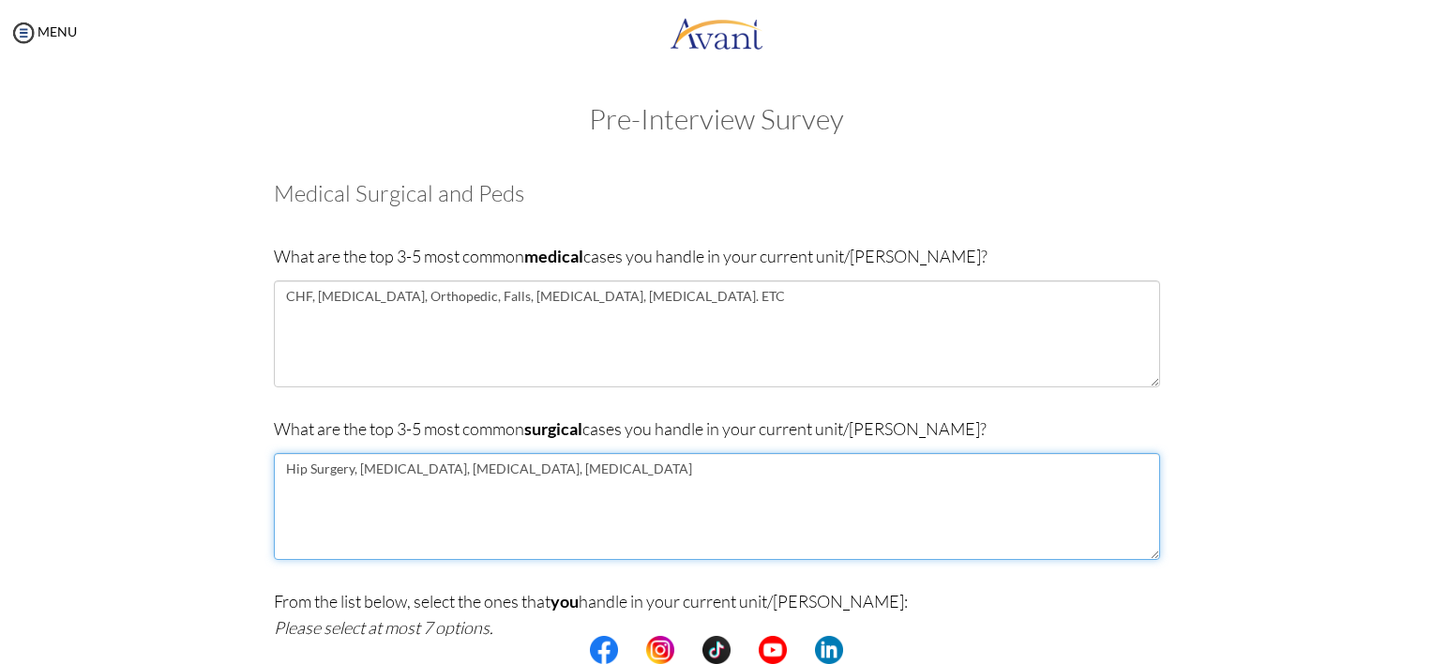
drag, startPoint x: 704, startPoint y: 187, endPoint x: 1435, endPoint y: 649, distance: 864.7
click at [1432, 649] on html "Maintenance break. Please come back in 2 hours. MENU My Status What is the next…" at bounding box center [716, 332] width 1433 height 664
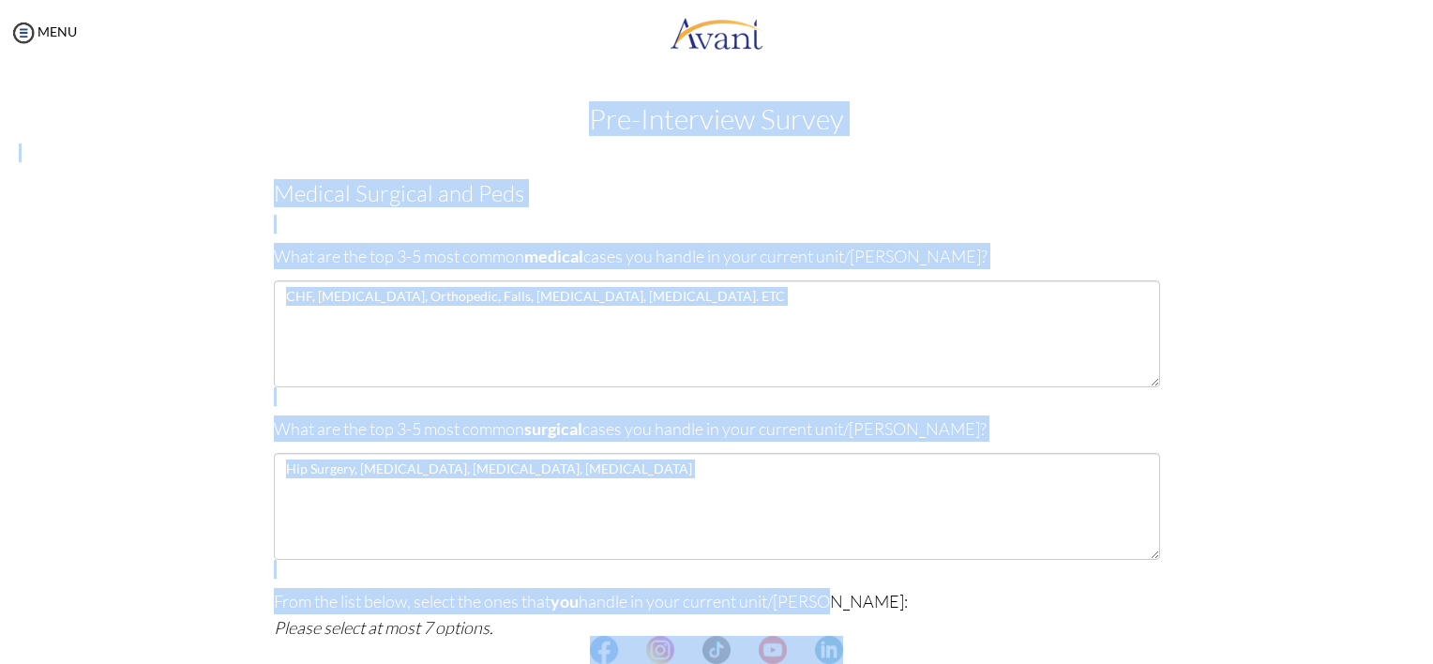
drag, startPoint x: 1432, startPoint y: 649, endPoint x: 1415, endPoint y: 601, distance: 51.1
click at [1415, 601] on body "Maintenance break. Please come back in 2 hours. MENU My Status What is the next…" at bounding box center [716, 332] width 1433 height 664
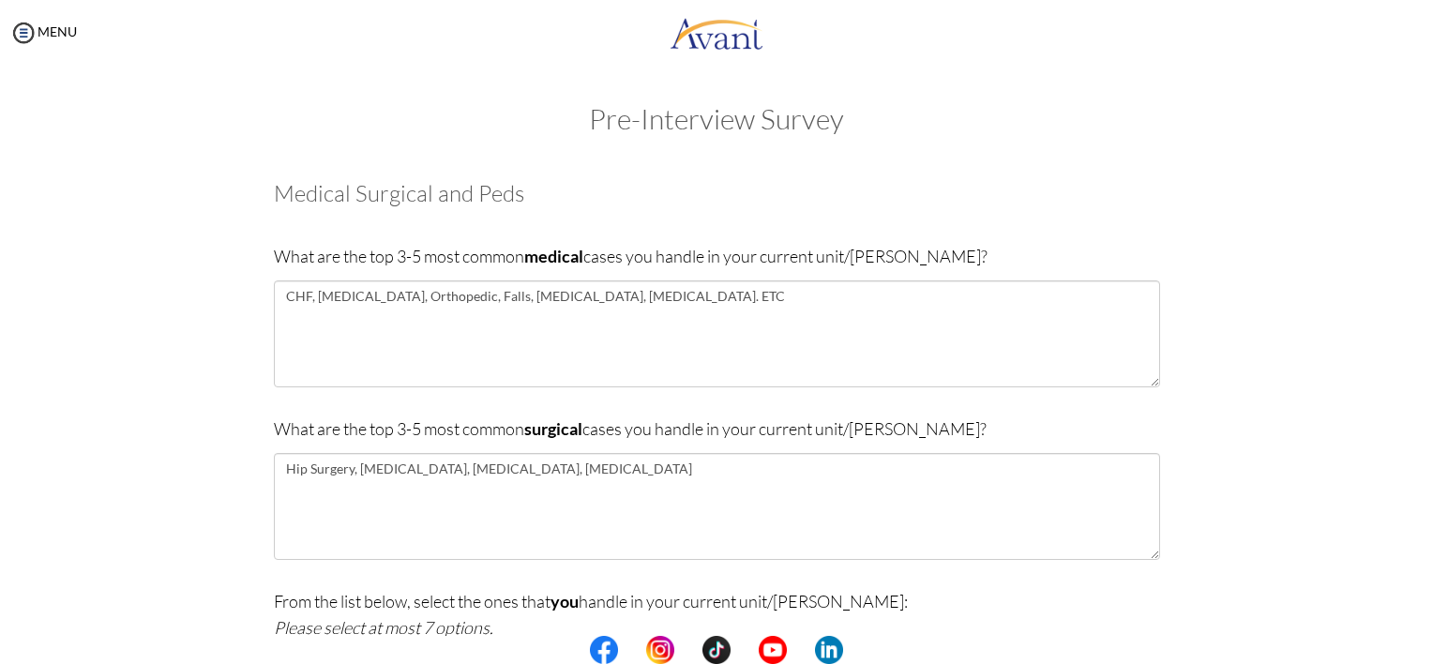
drag, startPoint x: 1432, startPoint y: 661, endPoint x: 1423, endPoint y: 646, distance: 17.7
click at [1432, 663] on html "Maintenance break. Please come back in 2 hours. MENU My Status What is the next…" at bounding box center [716, 332] width 1433 height 664
click at [1428, 658] on center at bounding box center [716, 650] width 1433 height 28
click at [1429, 656] on center at bounding box center [716, 650] width 1433 height 28
click at [1429, 657] on center at bounding box center [716, 650] width 1433 height 28
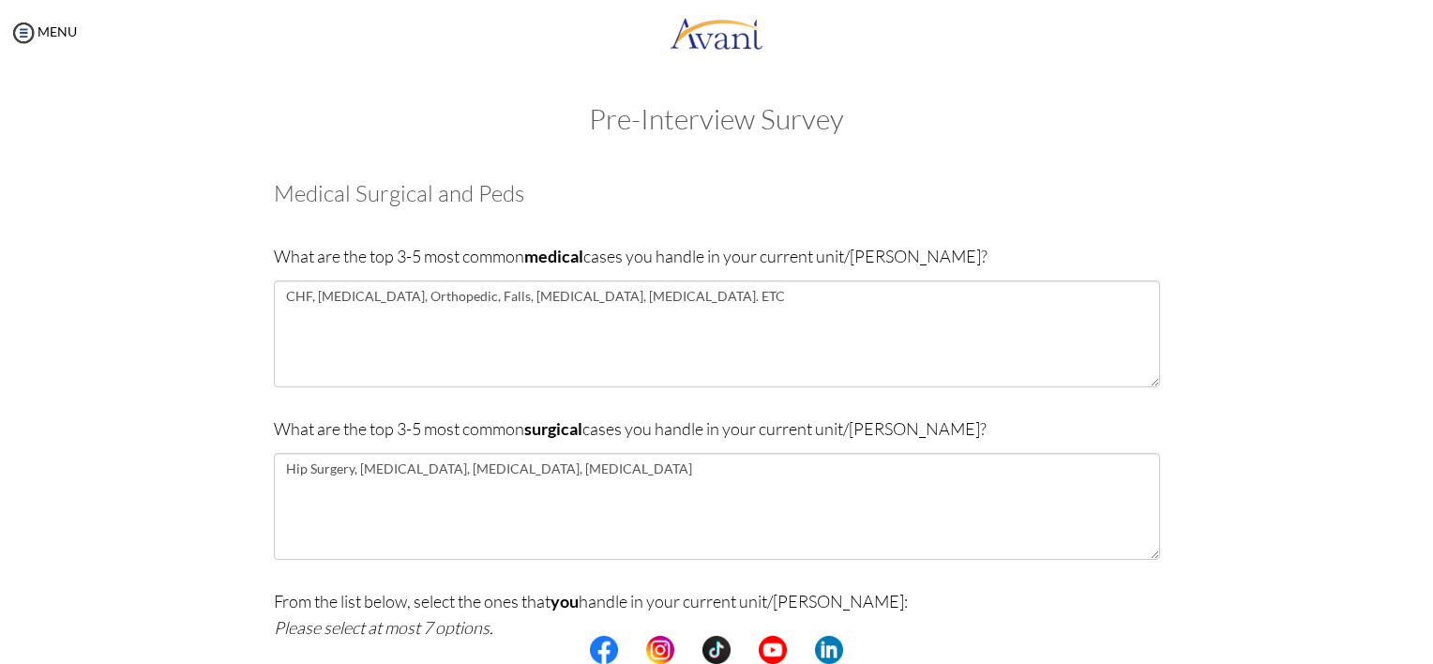
click at [1429, 658] on center at bounding box center [716, 650] width 1433 height 28
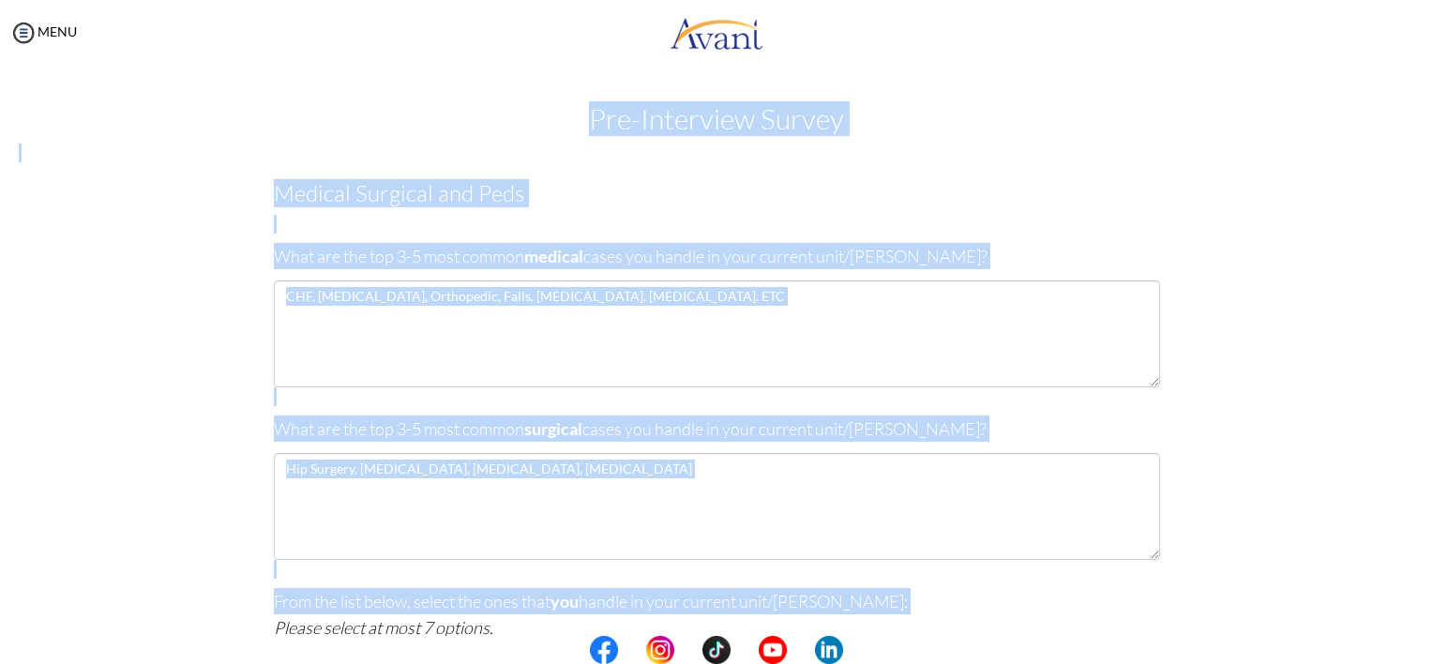
drag, startPoint x: 1429, startPoint y: 658, endPoint x: 1421, endPoint y: 611, distance: 47.5
click at [1421, 611] on body "Maintenance break. Please come back in 2 hours. MENU My Status What is the next…" at bounding box center [716, 332] width 1433 height 664
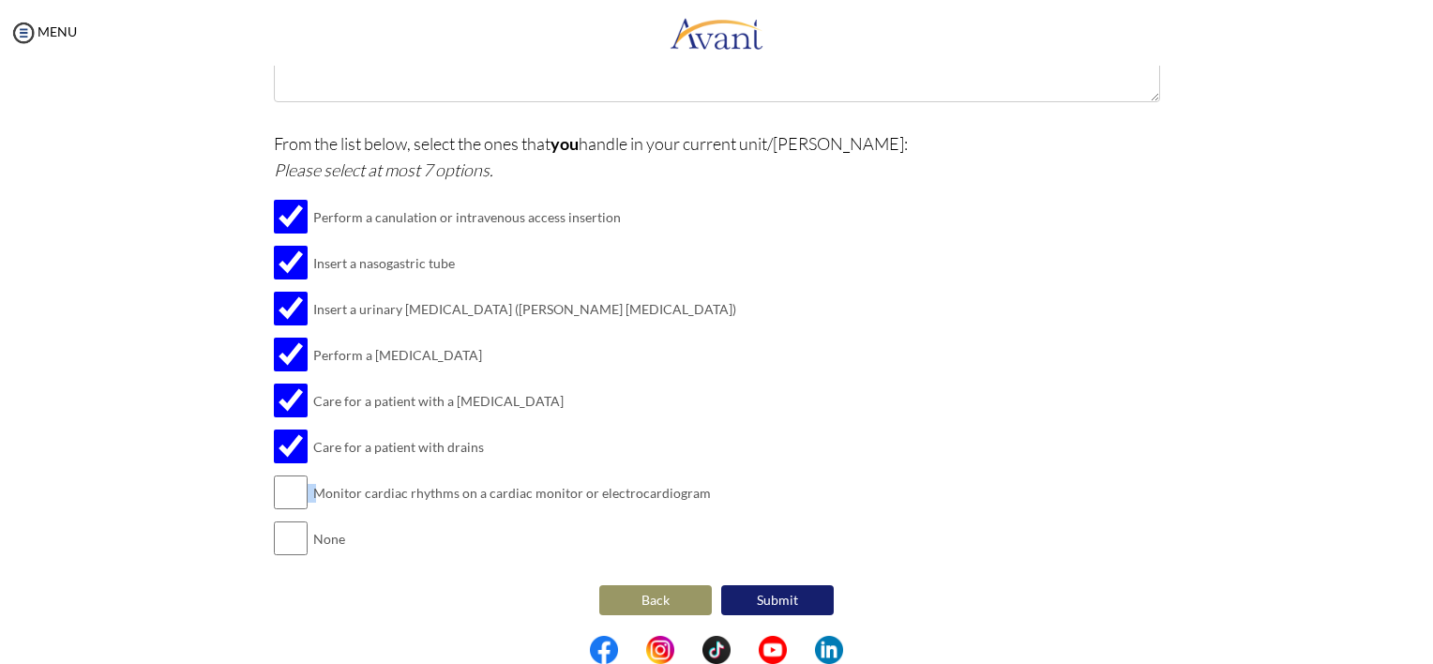
drag, startPoint x: 308, startPoint y: 482, endPoint x: 278, endPoint y: 476, distance: 30.7
click at [278, 476] on tr "Monitor cardiac rhythms on a cardiac monitor or electrocardiogram" at bounding box center [505, 493] width 462 height 46
drag, startPoint x: 278, startPoint y: 476, endPoint x: 248, endPoint y: 462, distance: 32.8
click at [248, 462] on div "Are you currently in school now? Yes No Have you taken the NCLEX-RN exam before…" at bounding box center [716, 162] width 1097 height 915
click at [297, 500] on input "checkbox" at bounding box center [291, 493] width 34 height 38
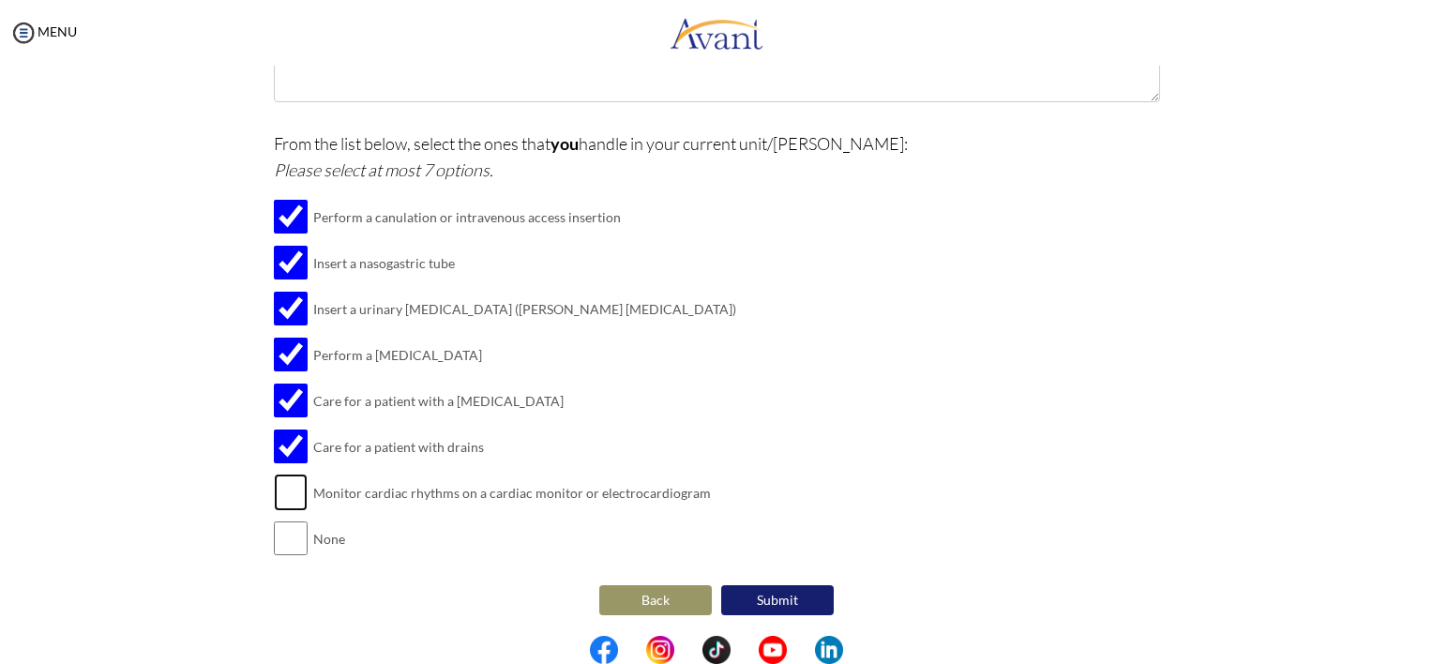
checkbox input "true"
drag, startPoint x: 284, startPoint y: 530, endPoint x: 293, endPoint y: 540, distance: 13.3
click at [293, 540] on input "checkbox" at bounding box center [291, 539] width 34 height 38
checkbox input "true"
click at [777, 589] on button "Submit" at bounding box center [777, 600] width 113 height 30
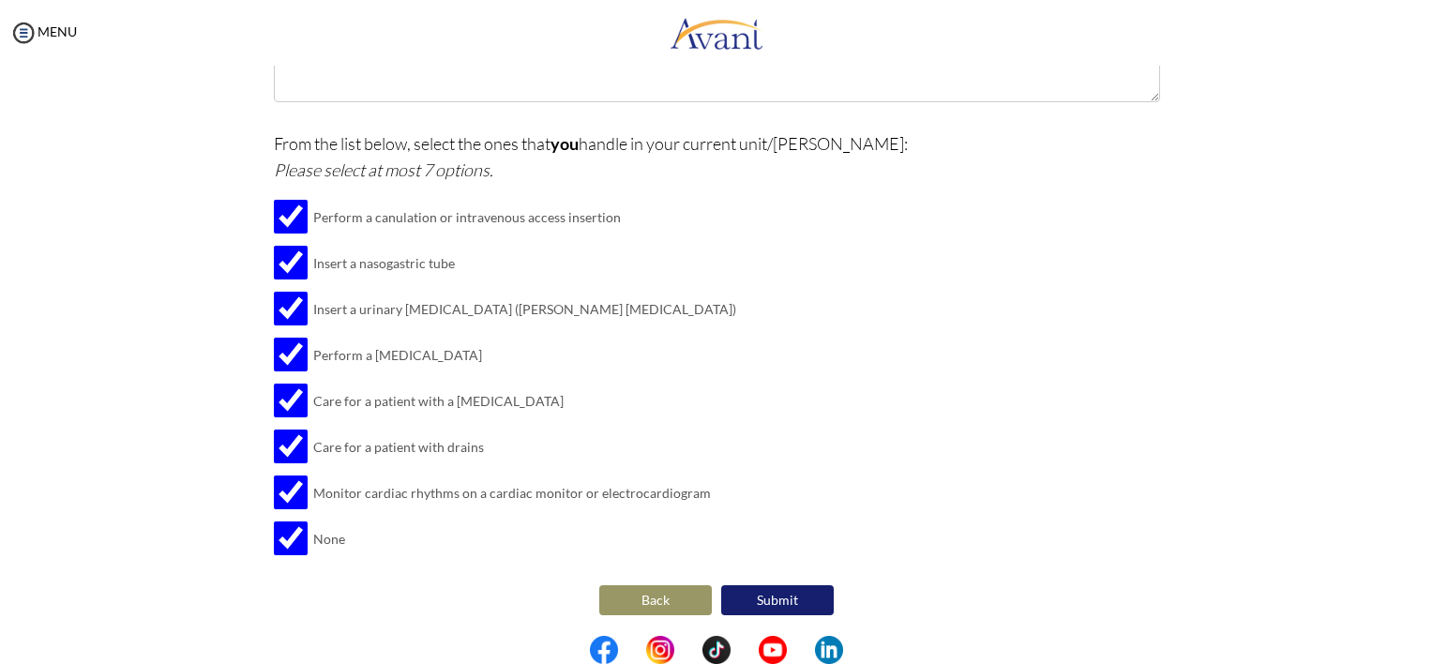
scroll to position [0, 0]
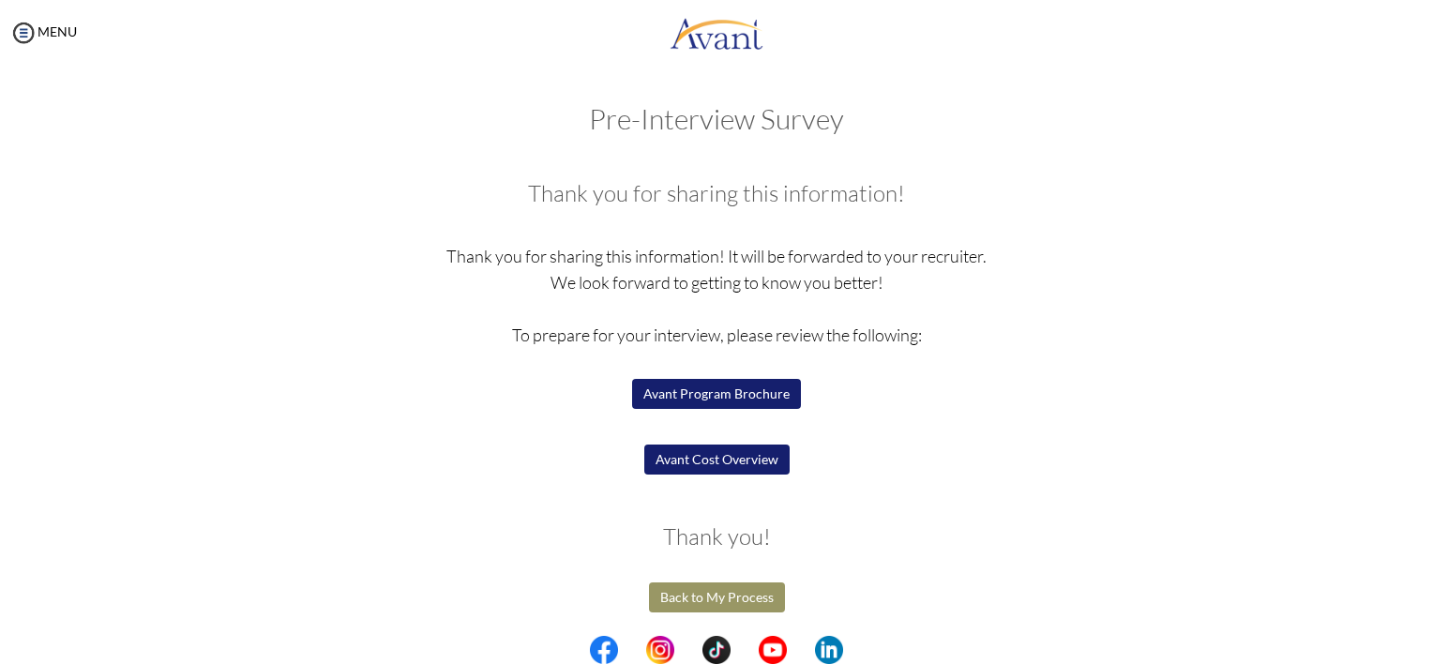
click at [736, 389] on button "Avant Program Brochure" at bounding box center [716, 394] width 169 height 30
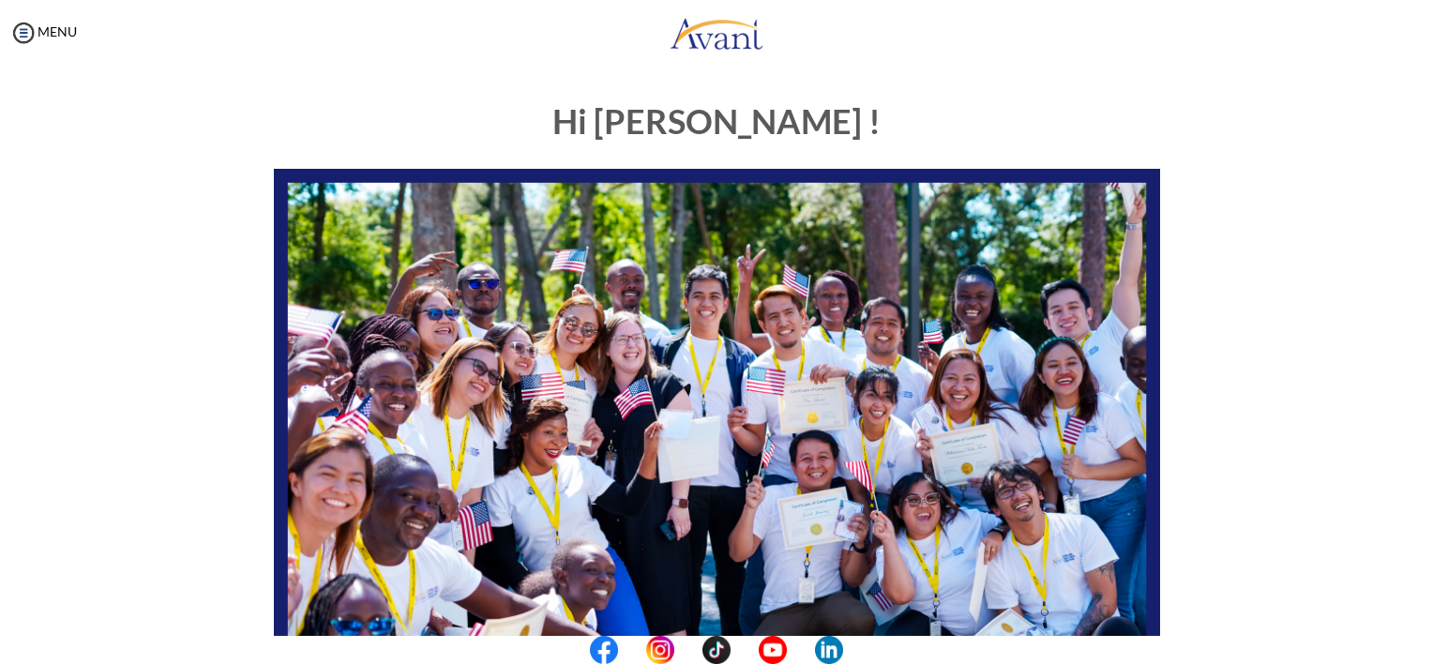
click at [1427, 655] on center at bounding box center [716, 650] width 1433 height 28
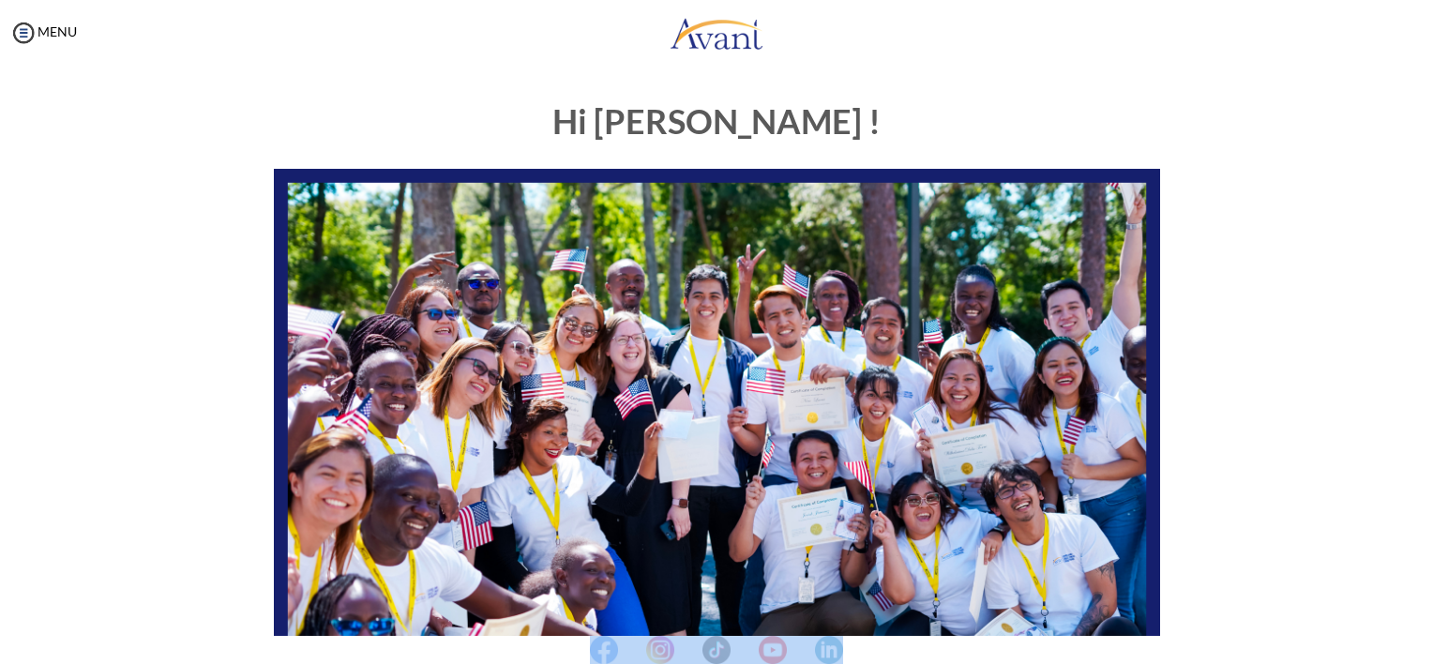
scroll to position [377, 0]
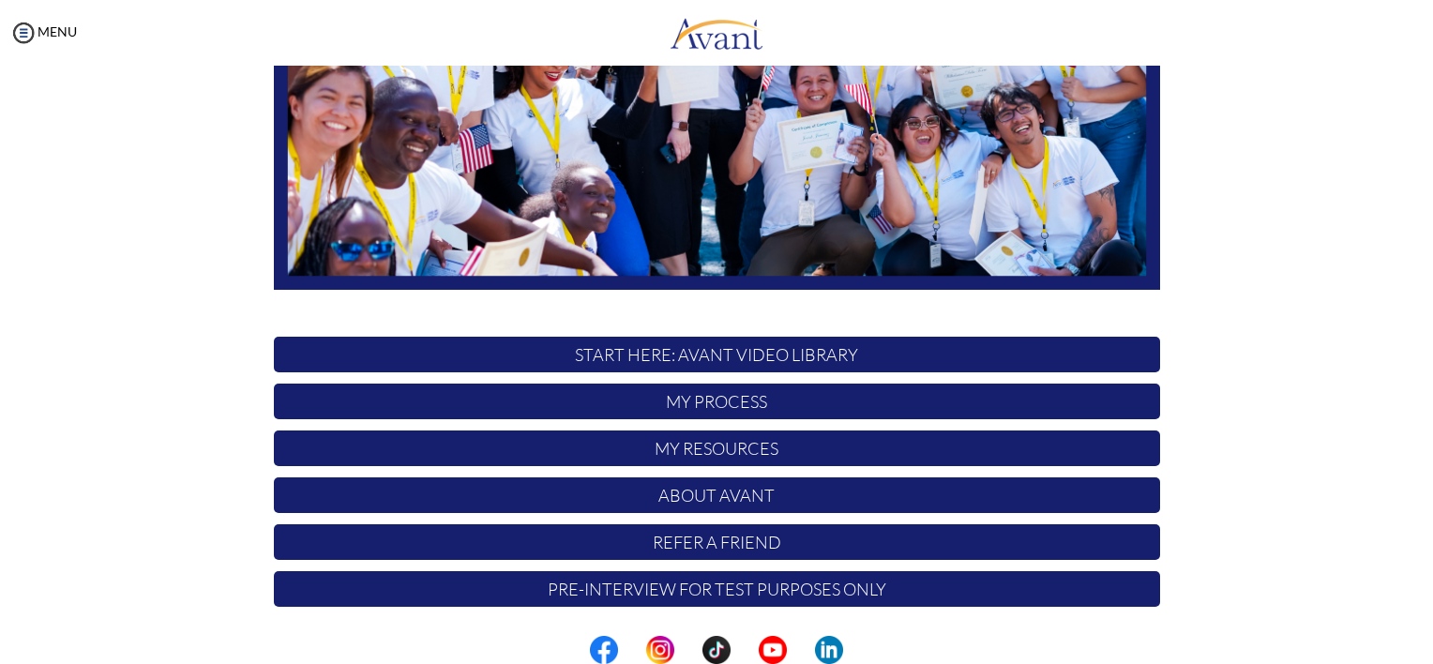
click at [797, 589] on p "Pre-Interview for test purposes only" at bounding box center [717, 589] width 886 height 36
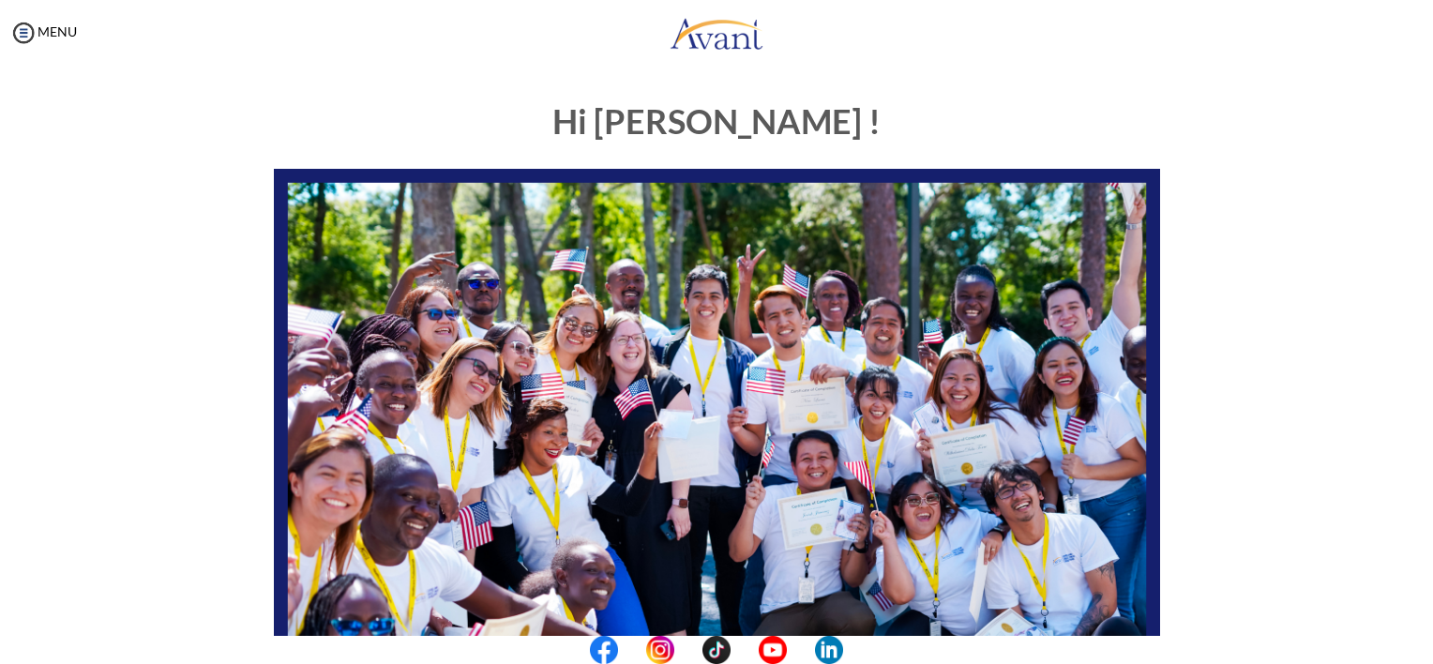
scroll to position [377, 0]
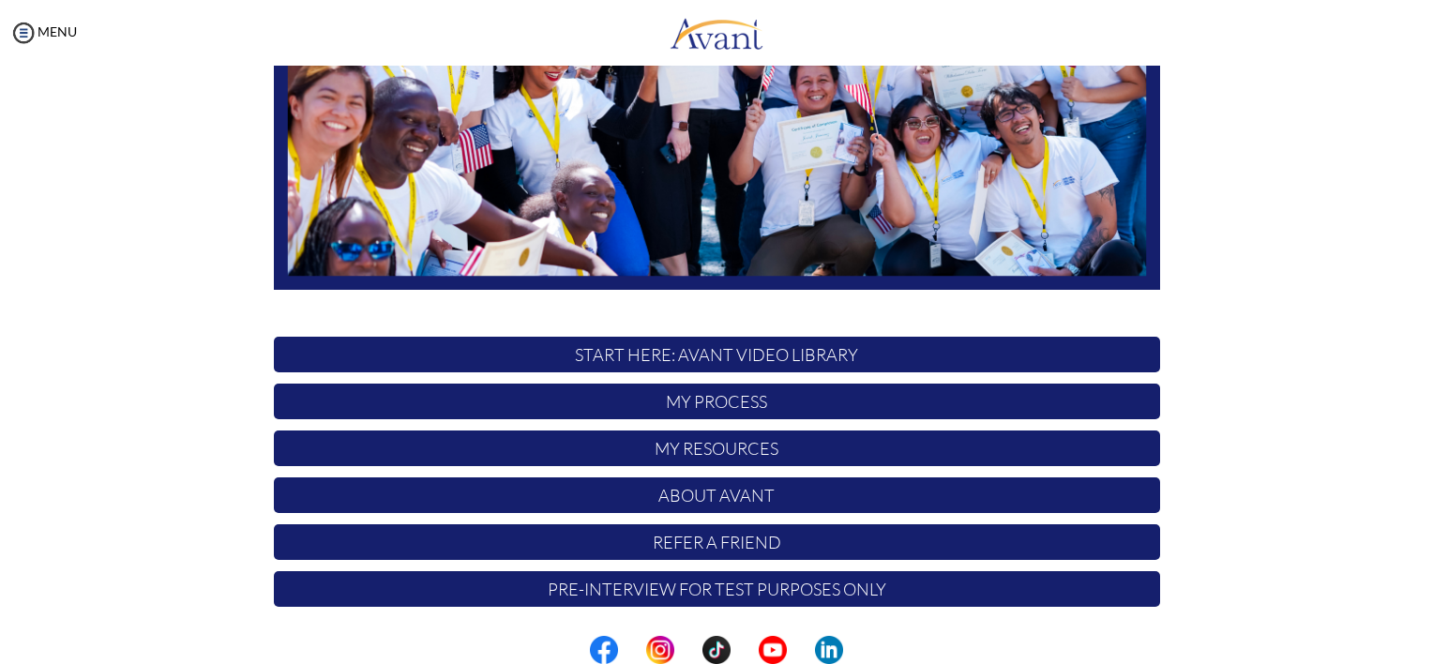
click at [697, 545] on p "Refer a Friend" at bounding box center [717, 542] width 886 height 36
click at [696, 399] on p "My Process" at bounding box center [717, 402] width 886 height 36
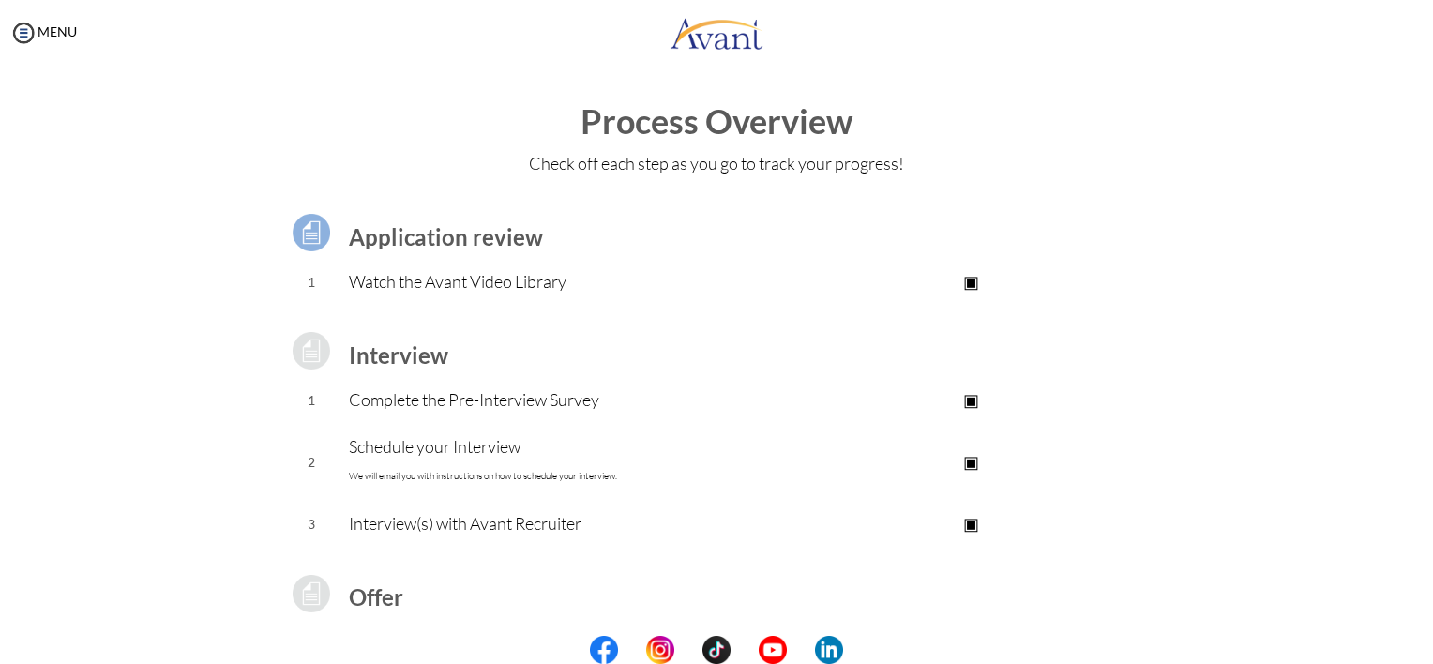
click at [401, 518] on p "Interview(s) with Avant Recruiter" at bounding box center [566, 523] width 434 height 26
click at [304, 529] on td "3" at bounding box center [312, 524] width 76 height 47
click at [308, 219] on img at bounding box center [311, 232] width 47 height 47
click at [387, 240] on b "Application review" at bounding box center [446, 236] width 194 height 27
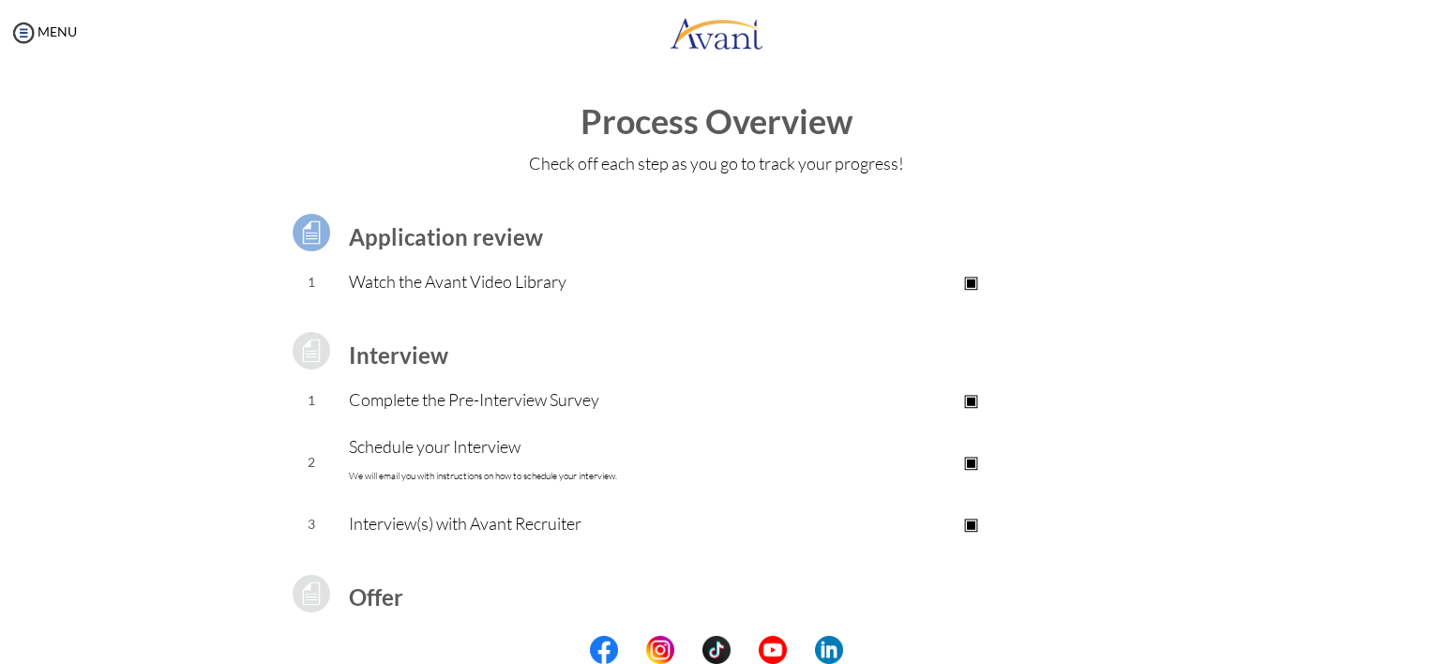
drag, startPoint x: 389, startPoint y: 240, endPoint x: 311, endPoint y: 222, distance: 79.9
drag, startPoint x: 311, startPoint y: 222, endPoint x: 289, endPoint y: 237, distance: 27.1
click at [289, 237] on img at bounding box center [311, 232] width 47 height 47
click at [1426, 652] on center at bounding box center [716, 650] width 1433 height 28
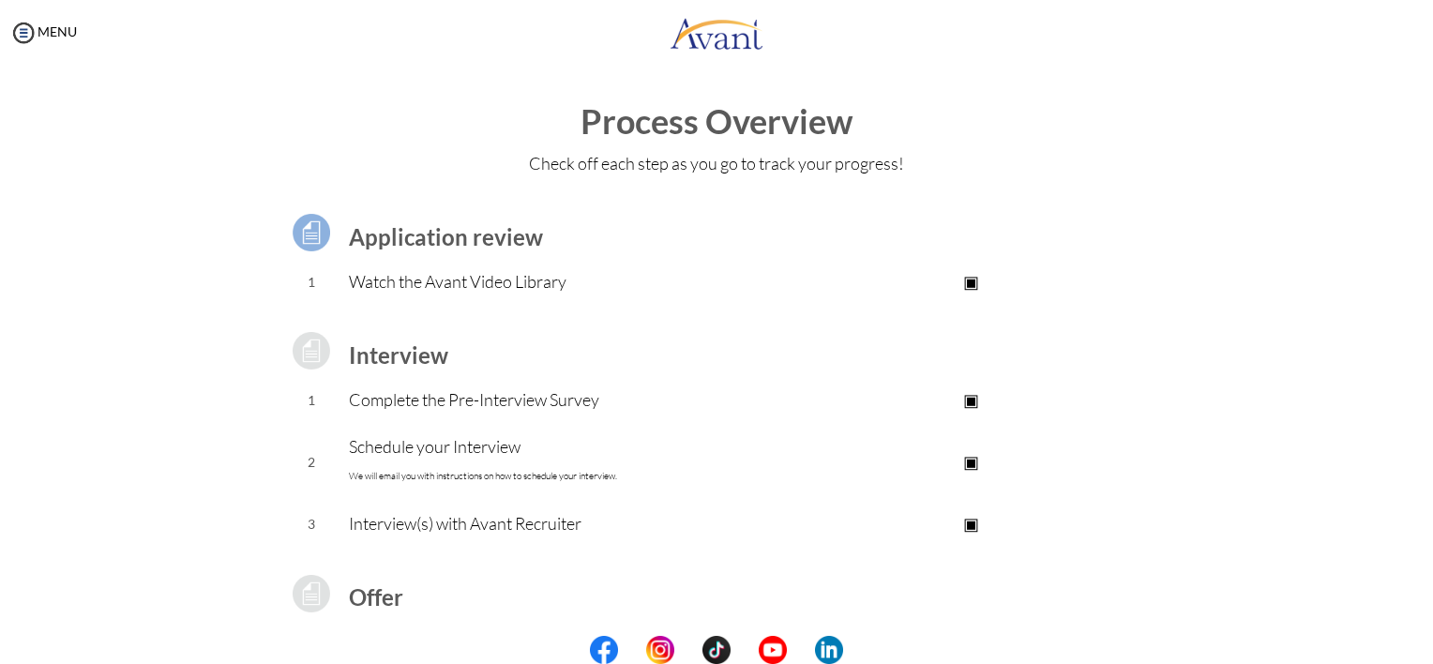
click at [1426, 652] on center at bounding box center [716, 650] width 1433 height 28
click at [1415, 381] on div "My Status What is the next step? We would like you to watch the introductory vi…" at bounding box center [716, 398] width 1433 height 664
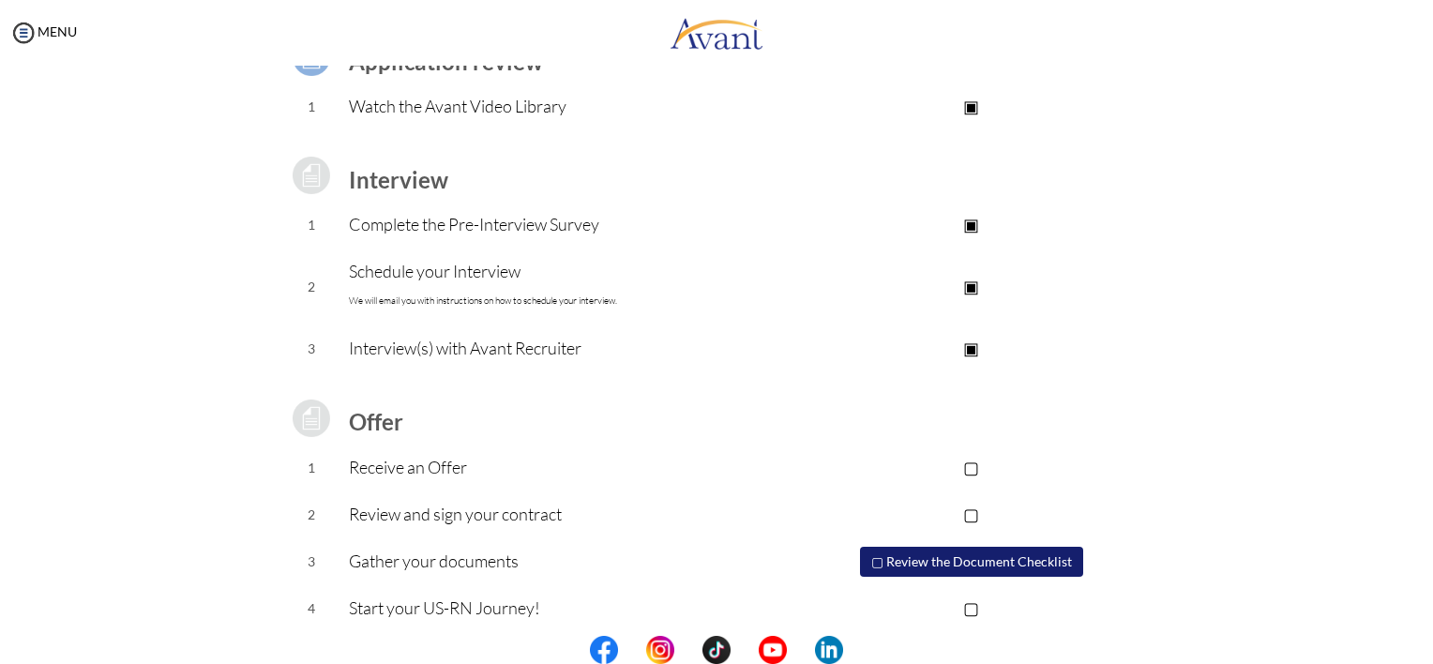
scroll to position [189, 0]
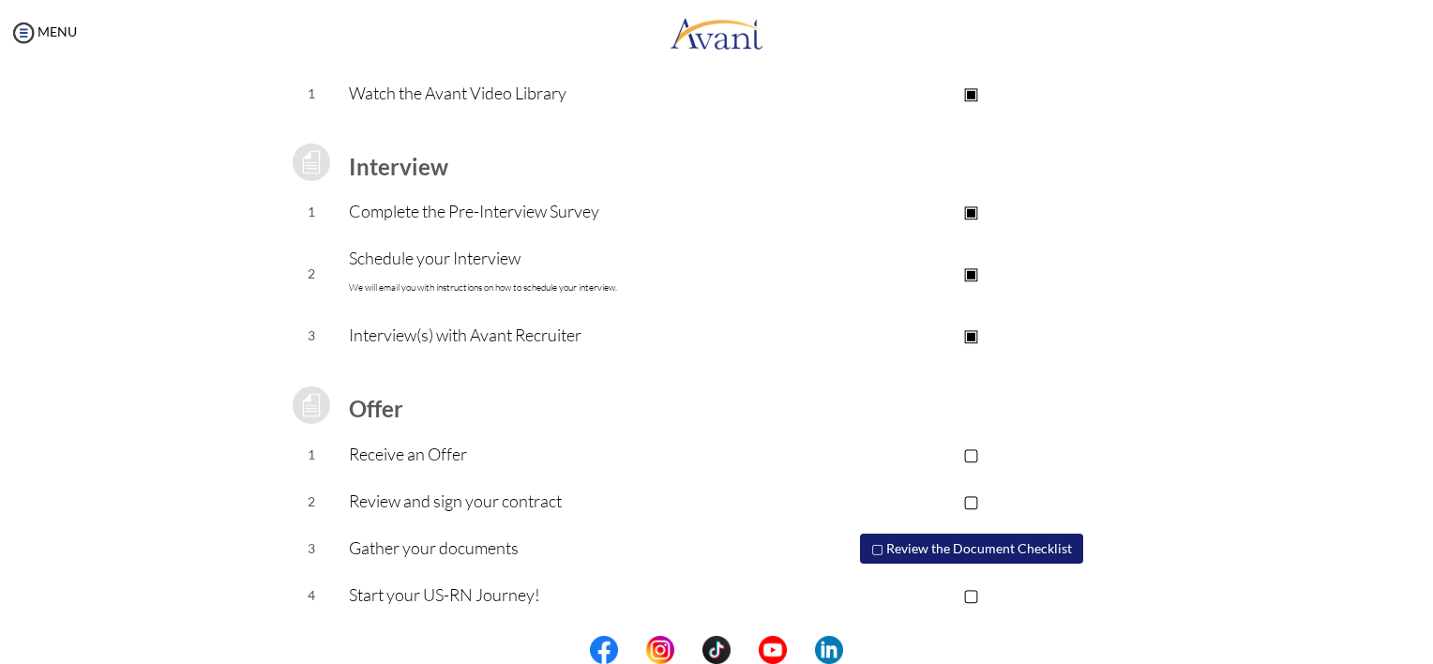
click at [966, 557] on button "▢ Review the Document Checklist" at bounding box center [971, 549] width 223 height 30
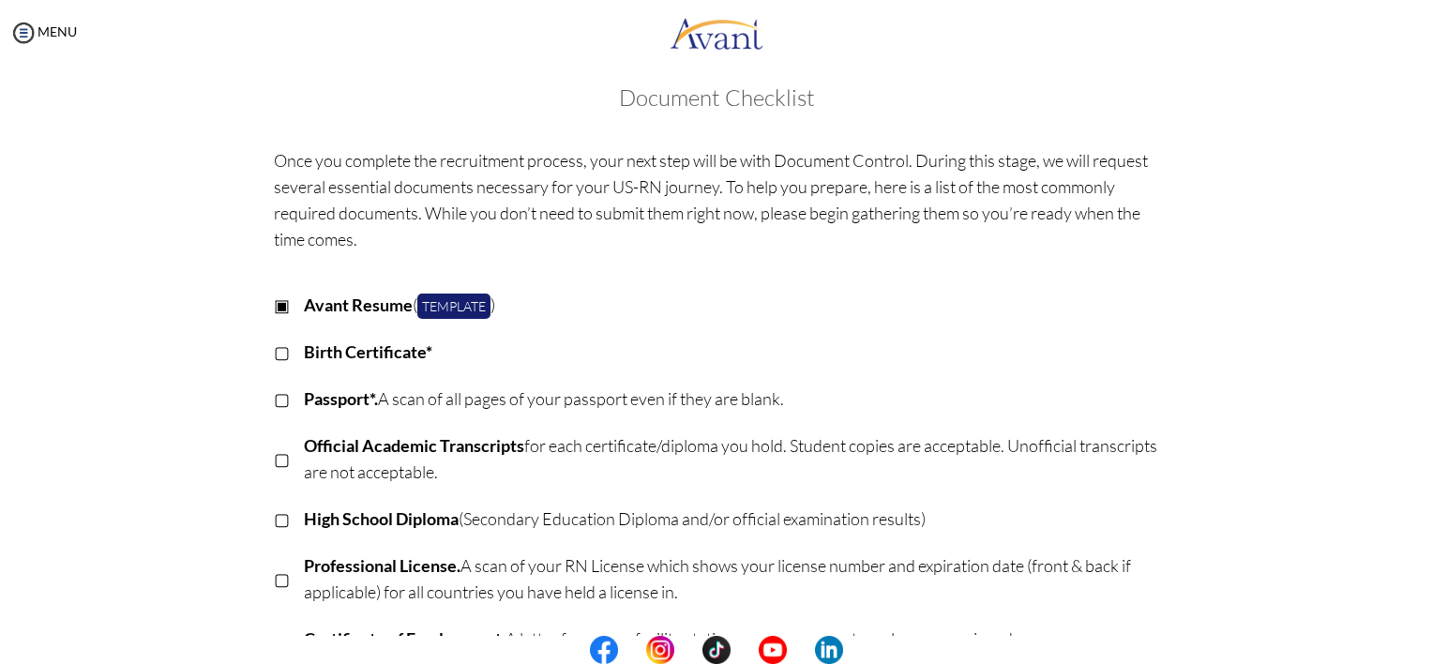
scroll to position [0, 0]
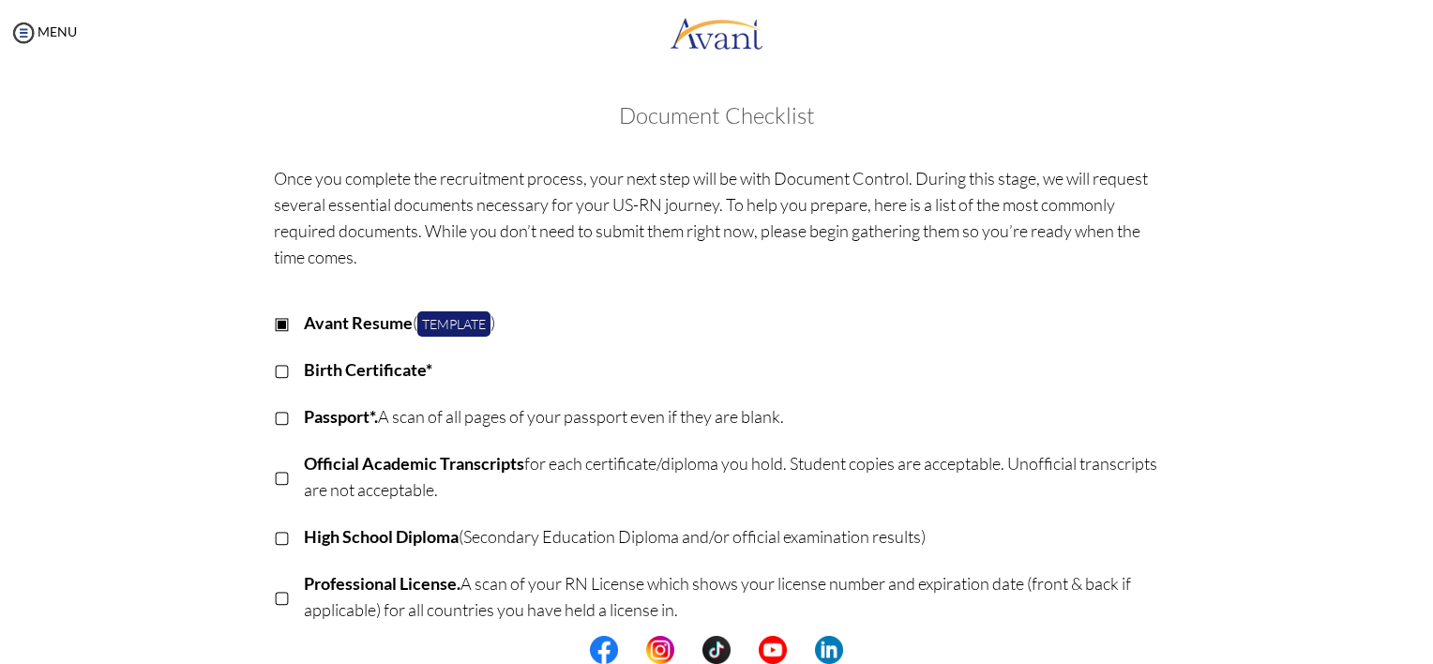
click at [274, 371] on p "▢" at bounding box center [282, 369] width 16 height 26
click at [275, 416] on p "▢" at bounding box center [282, 416] width 16 height 26
click at [274, 480] on p "▢" at bounding box center [282, 476] width 16 height 26
click at [274, 548] on p "▢" at bounding box center [282, 536] width 16 height 26
click at [279, 600] on p "▢" at bounding box center [282, 596] width 16 height 26
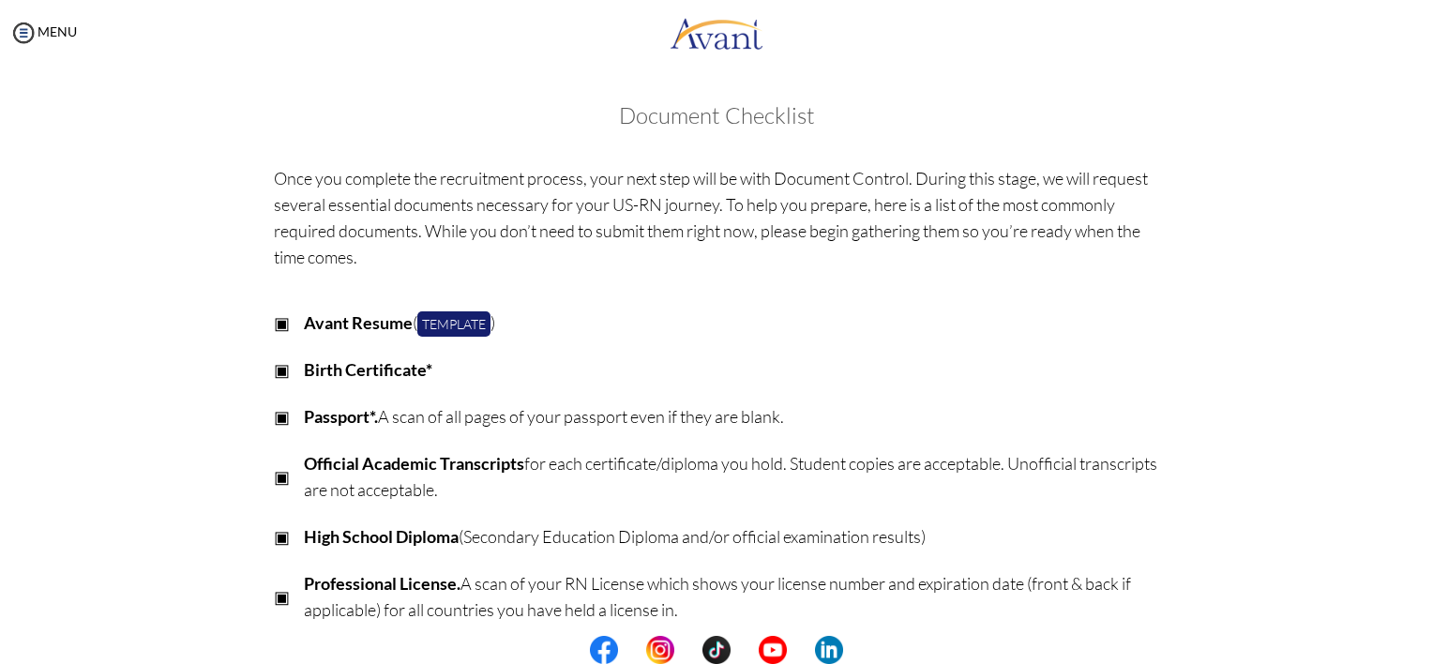
click at [1430, 651] on center at bounding box center [716, 650] width 1433 height 28
click at [1424, 650] on center at bounding box center [716, 650] width 1433 height 28
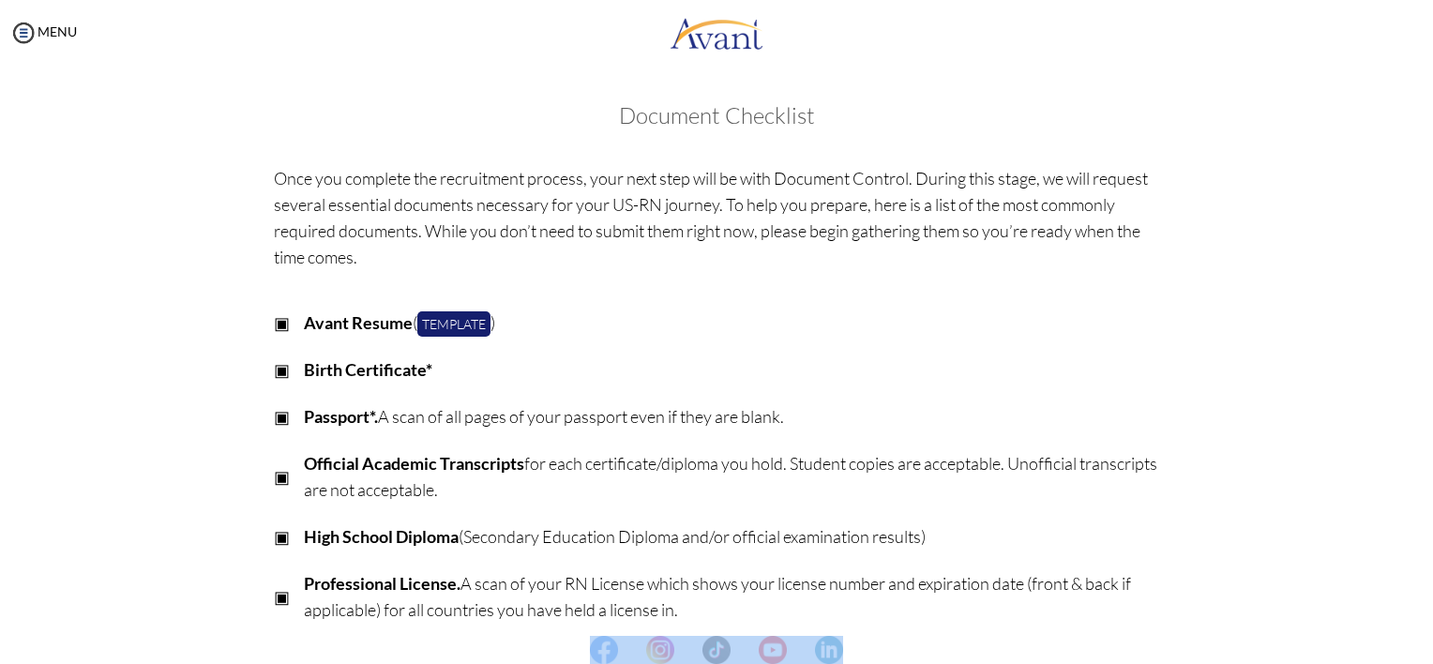
click at [1424, 650] on center at bounding box center [716, 650] width 1433 height 28
drag, startPoint x: 1424, startPoint y: 650, endPoint x: 1399, endPoint y: 517, distance: 135.4
click at [1399, 517] on div "My Status What is the next step? We would like you to watch the introductory vi…" at bounding box center [716, 398] width 1433 height 664
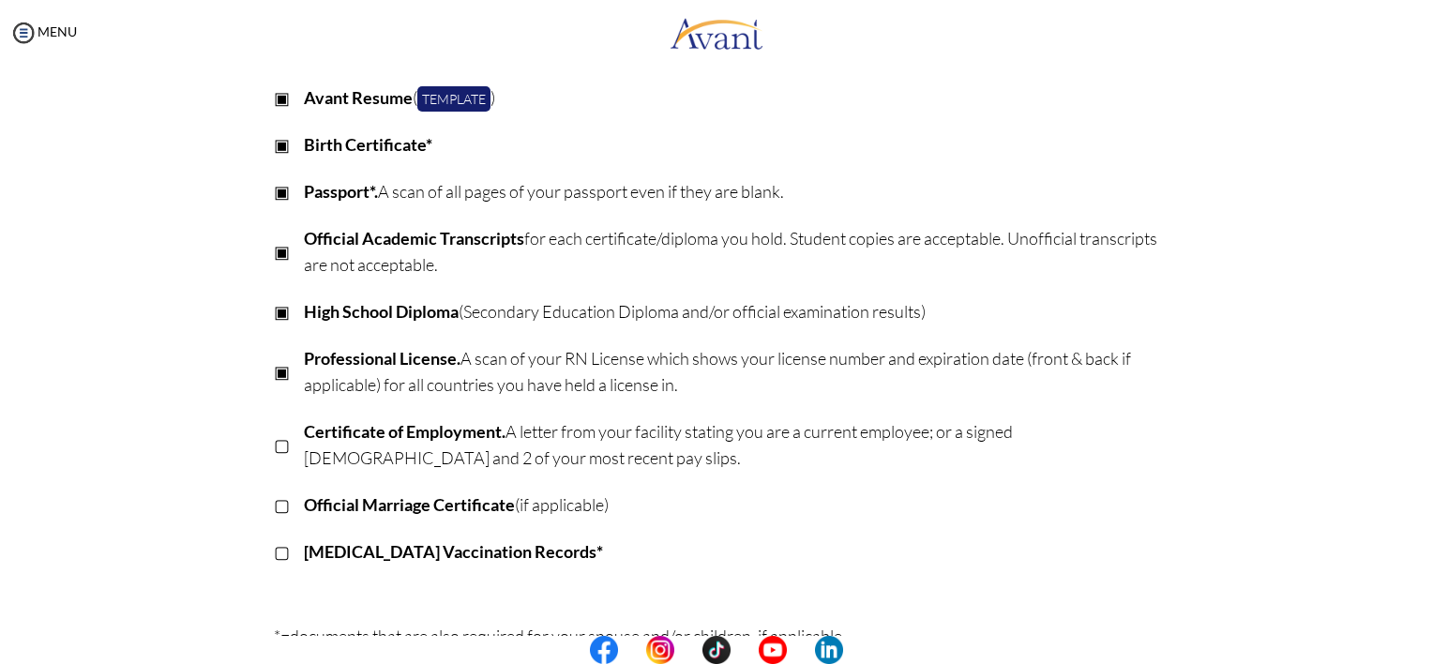
scroll to position [450, 0]
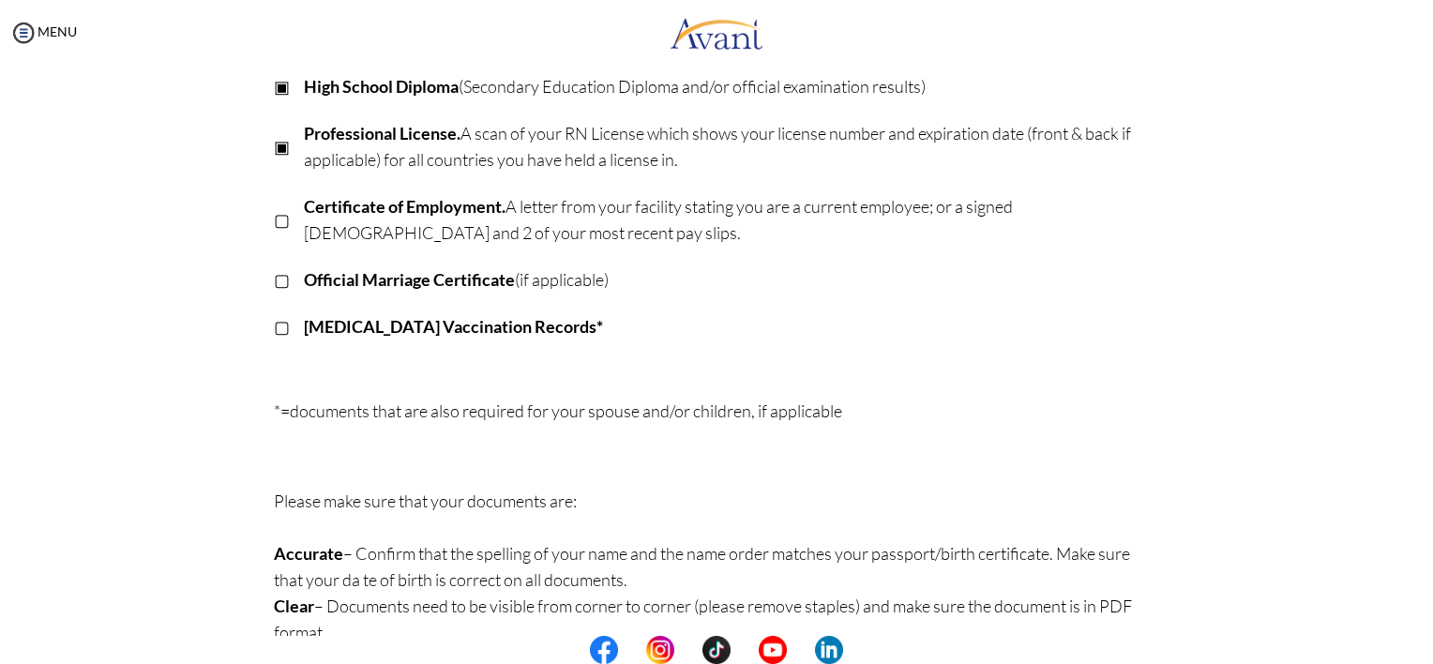
click at [274, 217] on p "▢" at bounding box center [282, 219] width 16 height 26
click at [290, 280] on td at bounding box center [297, 280] width 14 height 47
click at [274, 286] on p "▢" at bounding box center [282, 279] width 16 height 26
click at [274, 322] on p "▢" at bounding box center [282, 326] width 16 height 26
click at [1428, 645] on center at bounding box center [716, 650] width 1433 height 28
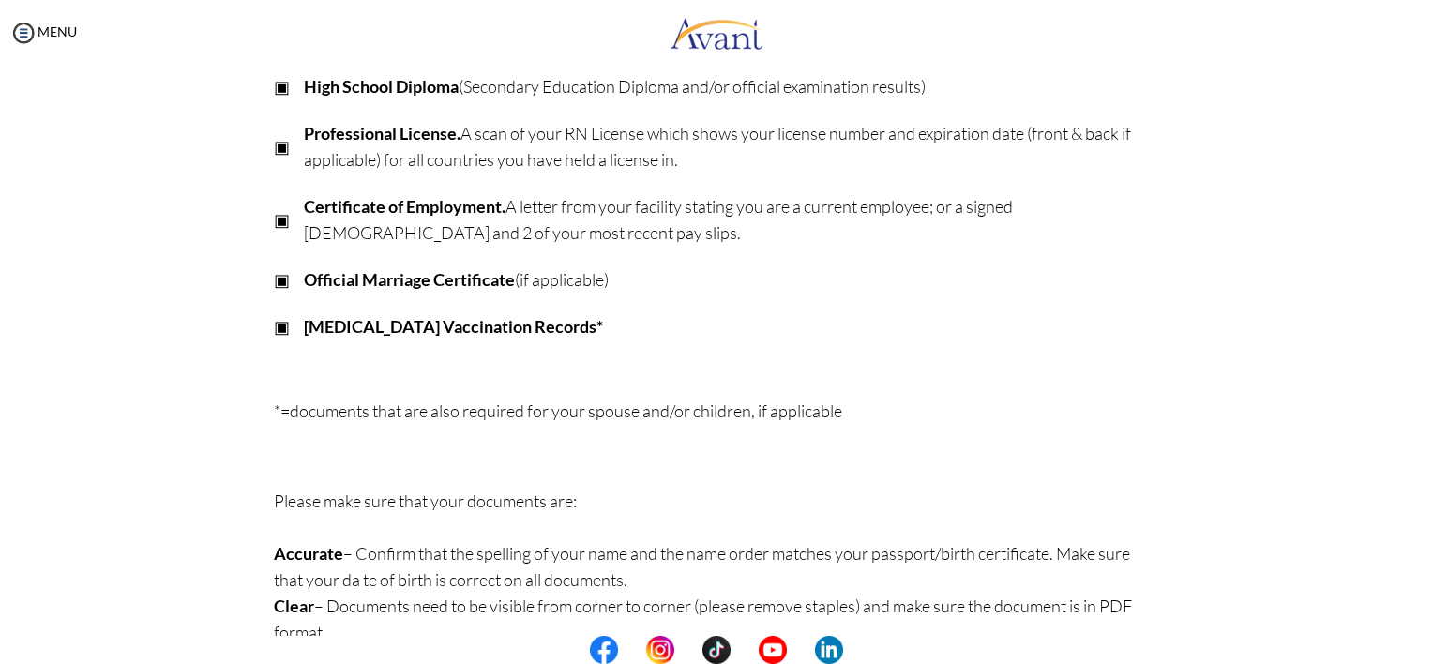
click at [1428, 645] on center at bounding box center [716, 650] width 1433 height 28
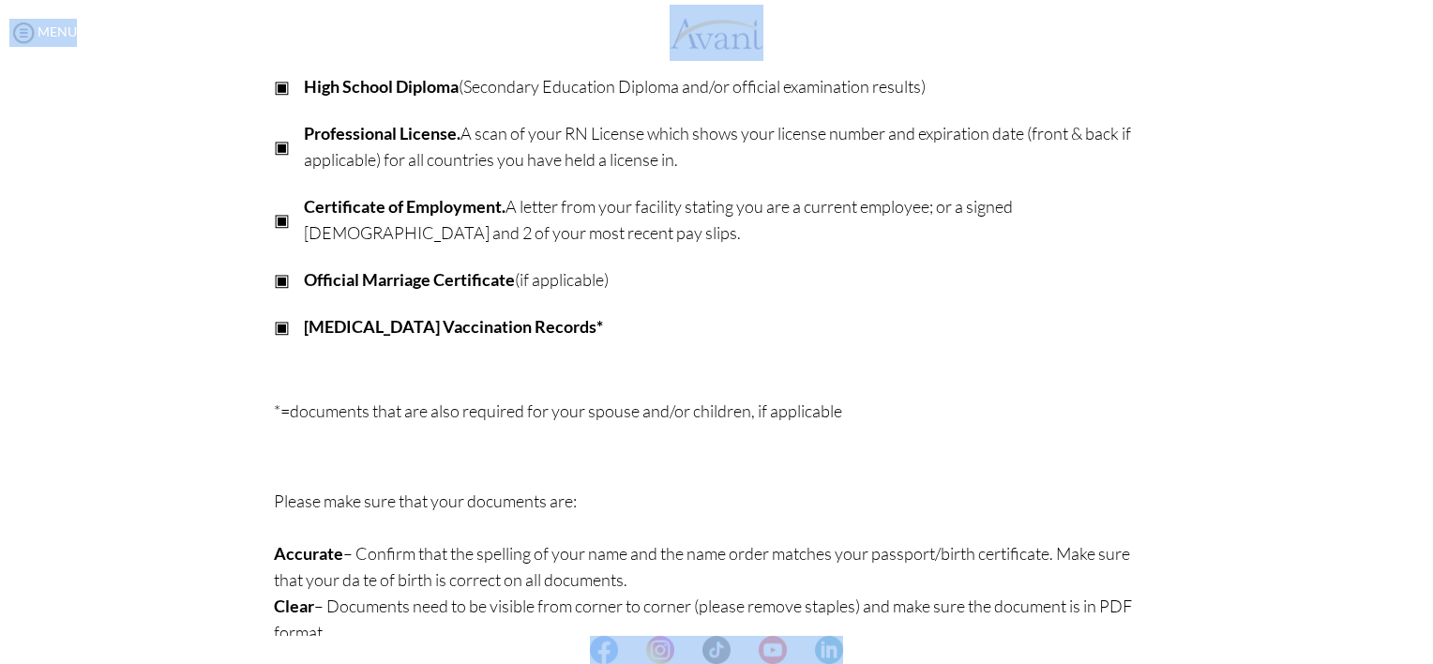
drag, startPoint x: 1428, startPoint y: 645, endPoint x: 1434, endPoint y: 609, distance: 37.2
click at [1432, 609] on html "Maintenance break. Please come back in 2 hours. MENU My Status What is the next…" at bounding box center [716, 332] width 1433 height 664
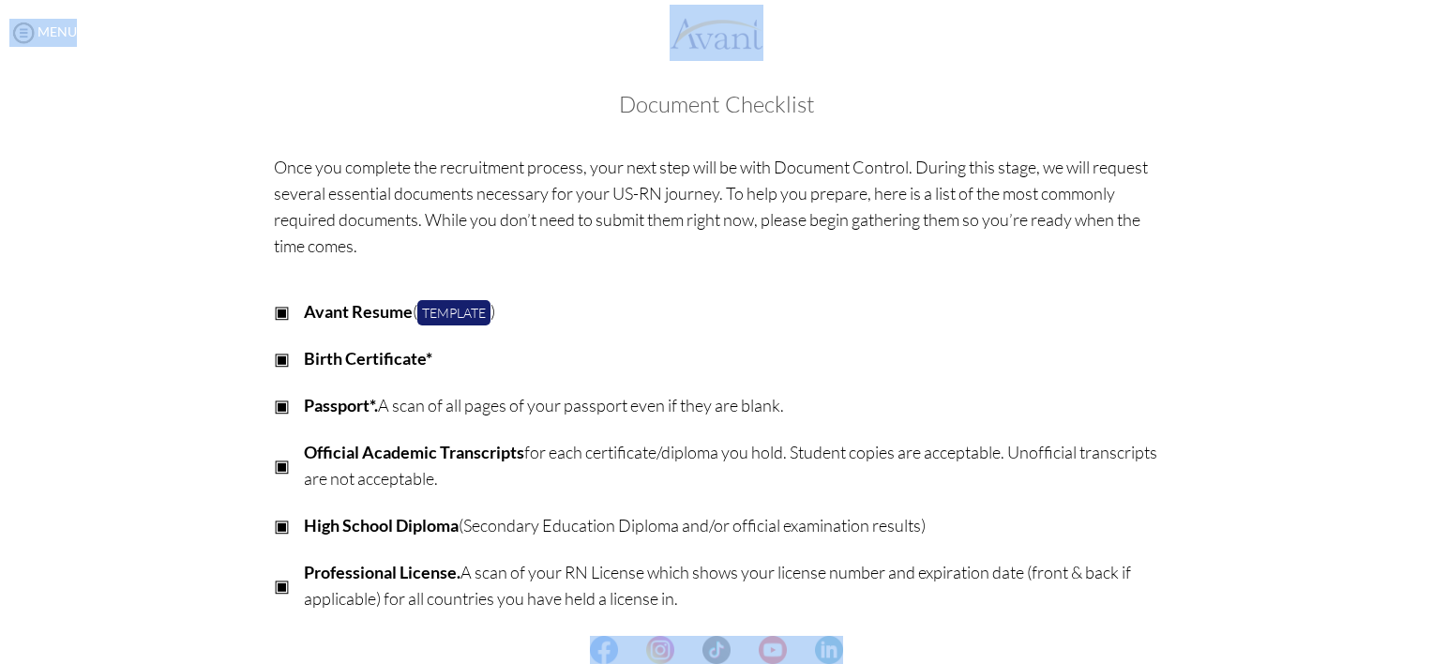
scroll to position [0, 0]
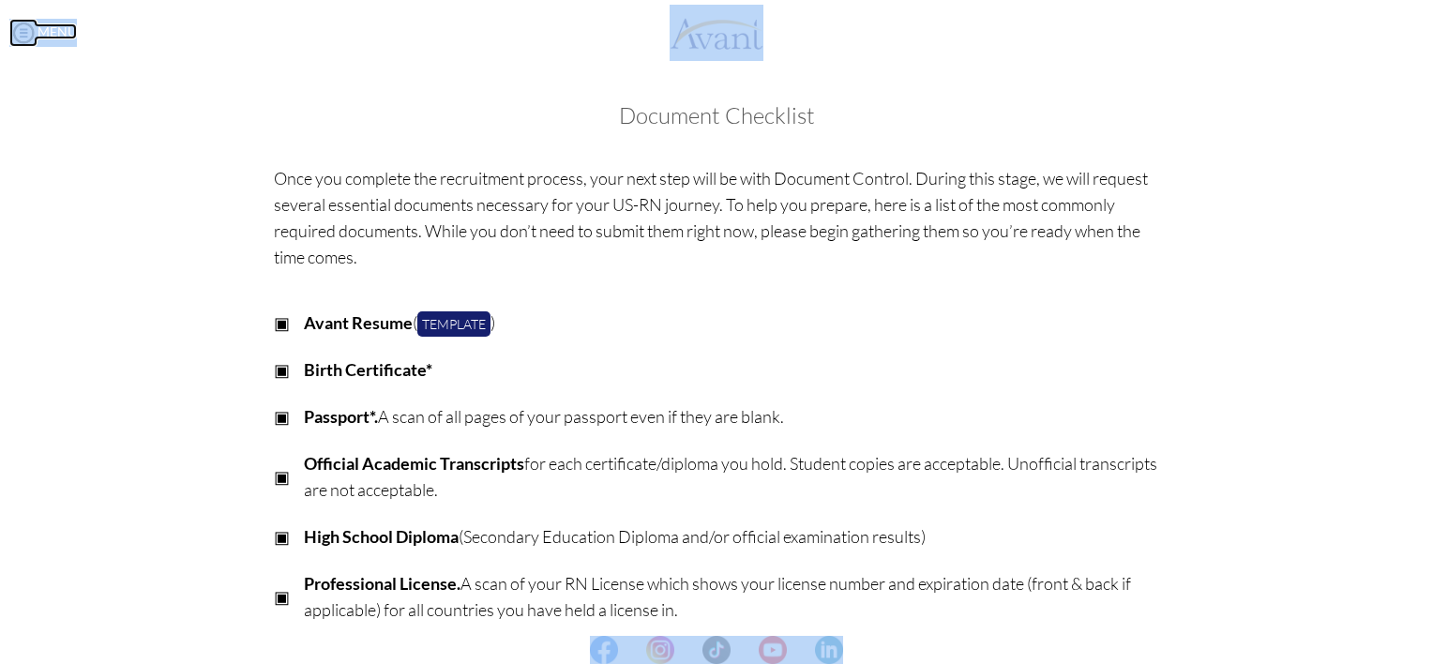
click at [32, 28] on img at bounding box center [23, 33] width 28 height 28
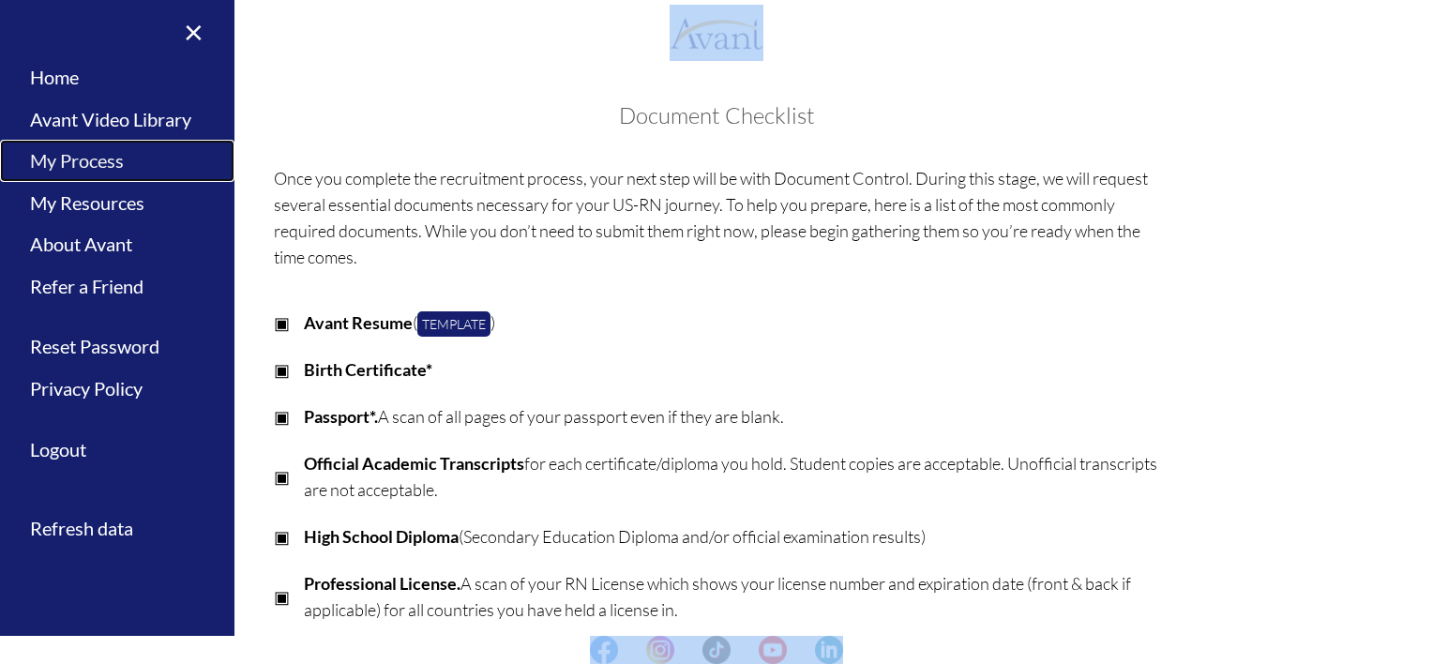
click at [100, 163] on link "My Process" at bounding box center [117, 161] width 235 height 42
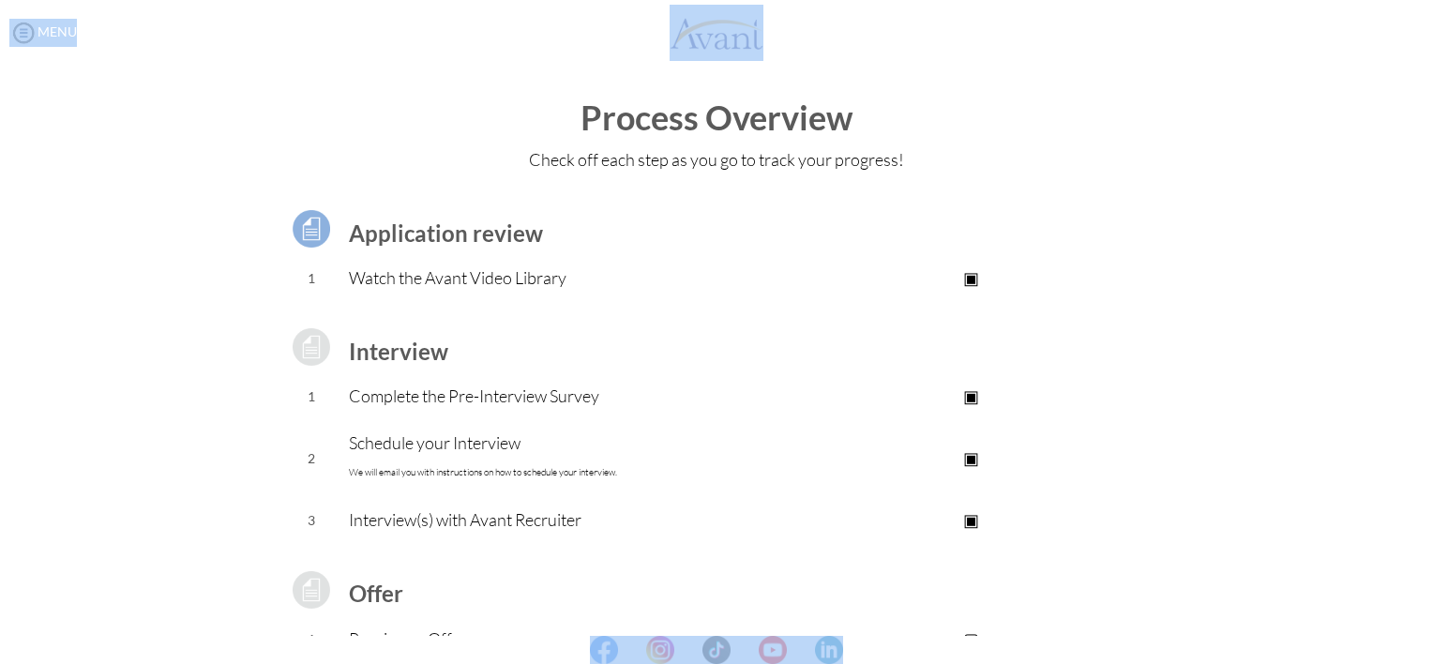
scroll to position [4, 0]
